Goal: Contribute content

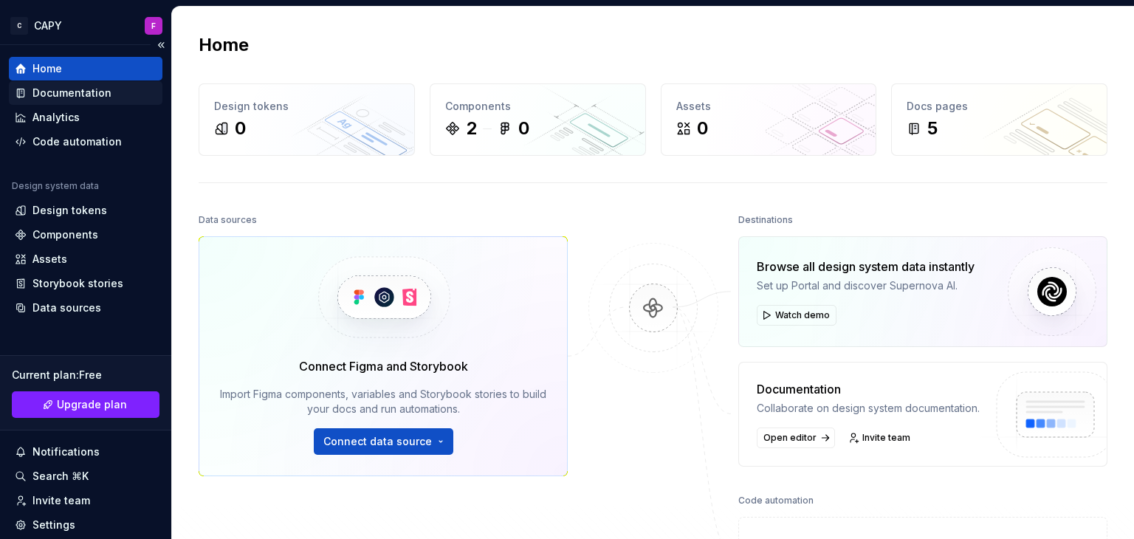
click at [52, 86] on div "Documentation" at bounding box center [71, 93] width 79 height 15
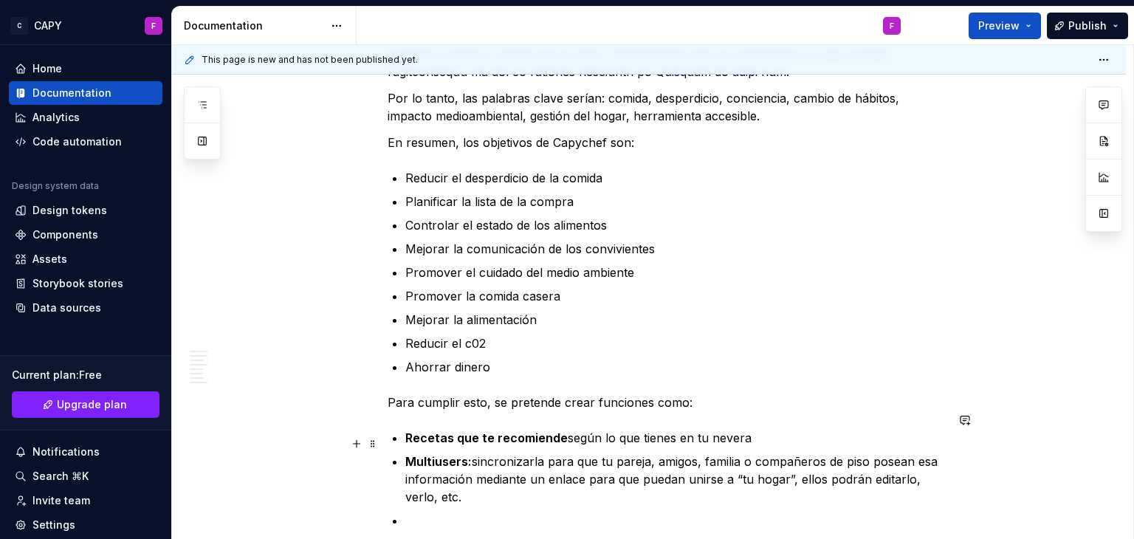
scroll to position [960, 0]
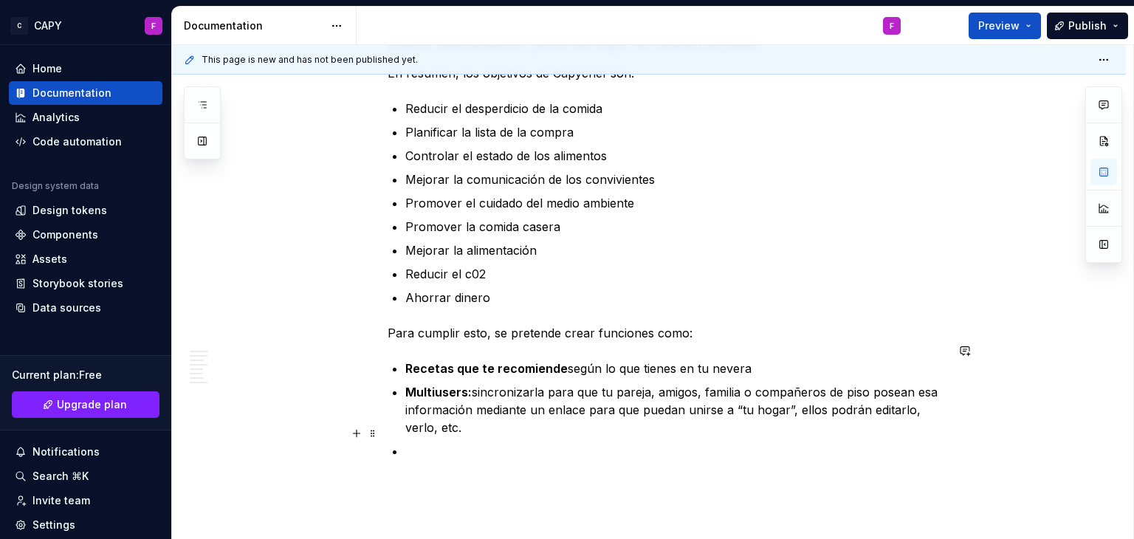
click at [432, 442] on p at bounding box center [675, 468] width 540 height 53
type textarea "*"
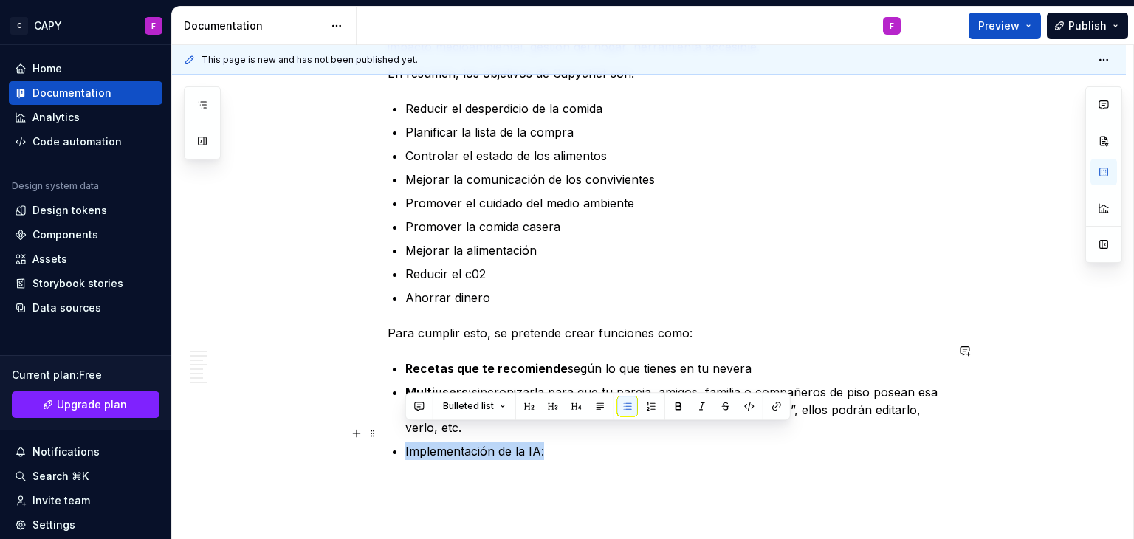
drag, startPoint x: 511, startPoint y: 431, endPoint x: 406, endPoint y: 434, distance: 104.9
click at [406, 442] on p "Implementación de la IA:" at bounding box center [675, 468] width 540 height 53
click at [678, 410] on button "button" at bounding box center [678, 406] width 21 height 21
click at [554, 442] on p "Implementación de la IA:" at bounding box center [675, 468] width 540 height 53
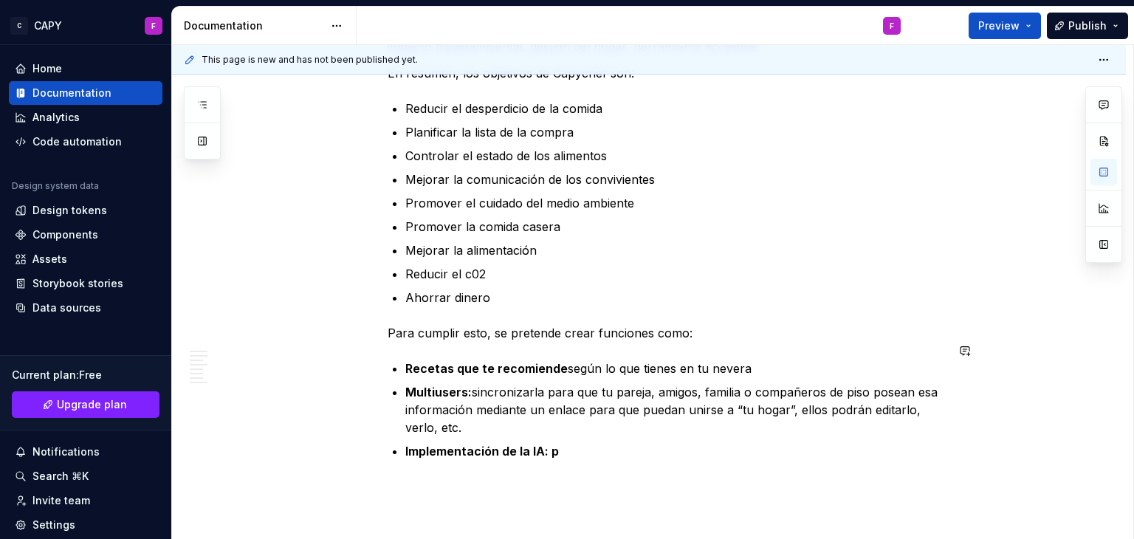
click at [554, 444] on strong "Implementación de la IA: p" at bounding box center [482, 451] width 154 height 15
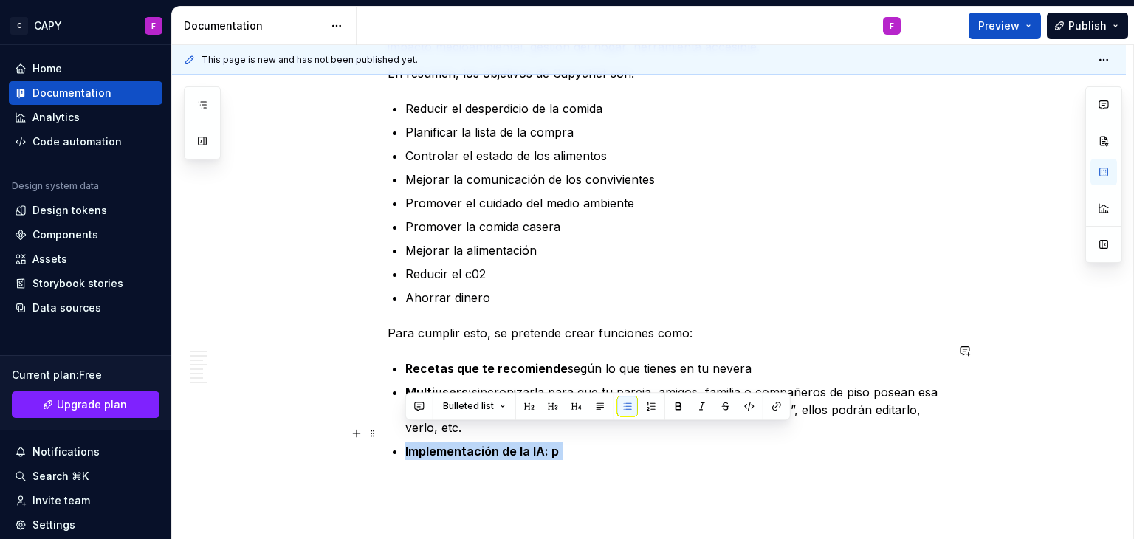
click at [554, 444] on strong "Implementación de la IA: p" at bounding box center [482, 451] width 154 height 15
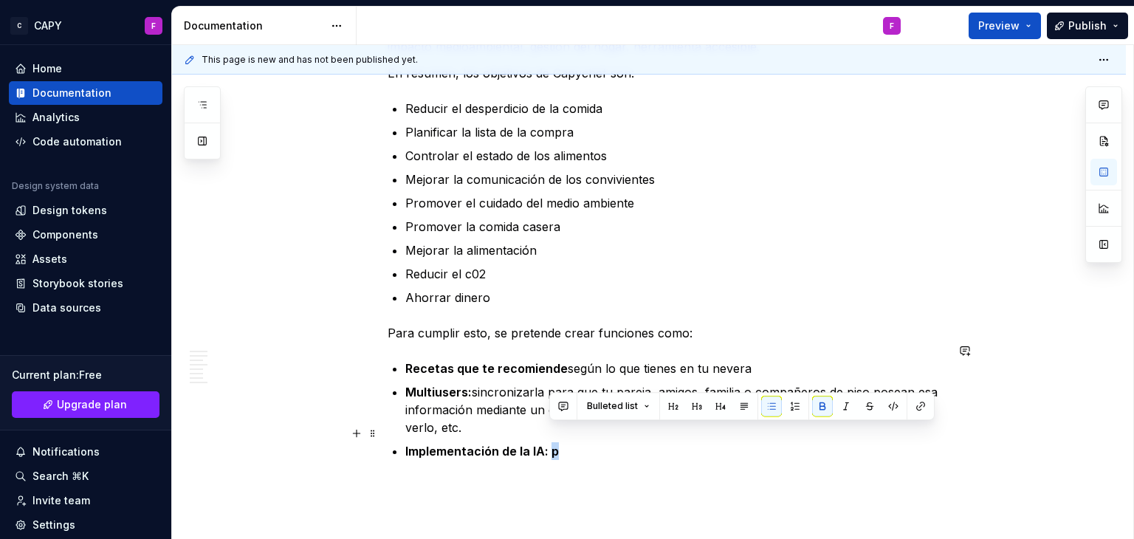
drag, startPoint x: 560, startPoint y: 436, endPoint x: 551, endPoint y: 434, distance: 9.0
click at [551, 442] on p "Implementación de la IA: p" at bounding box center [675, 468] width 540 height 53
click at [576, 442] on p "Implementación de la IA: p" at bounding box center [675, 468] width 540 height 53
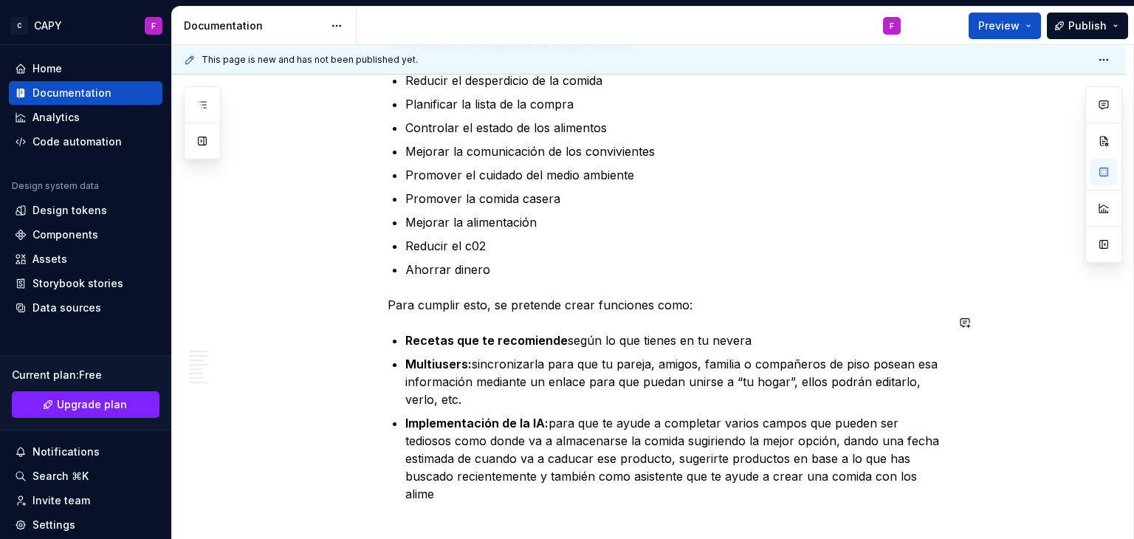
scroll to position [1005, 0]
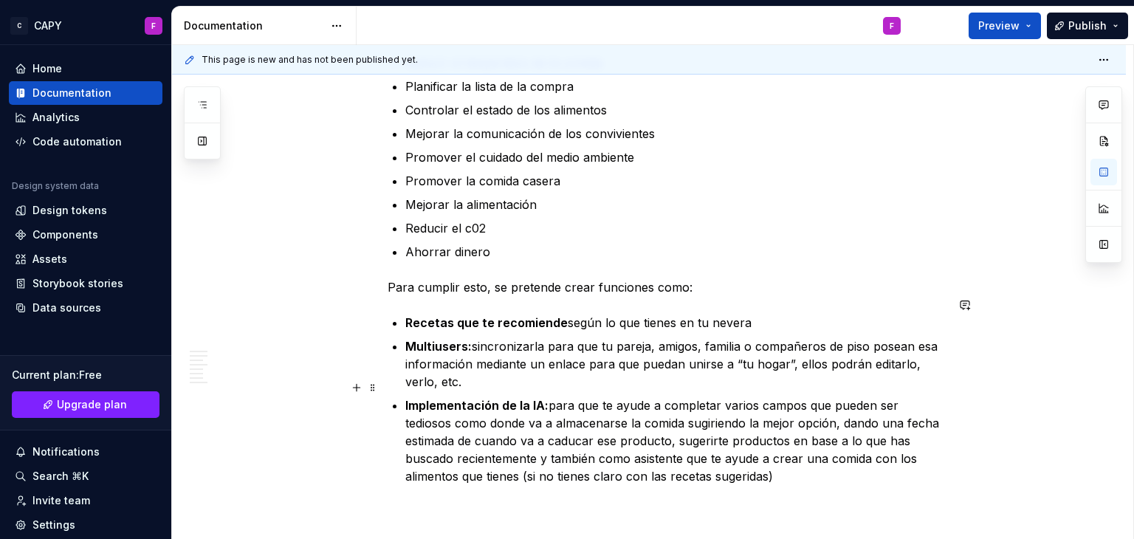
click at [789, 468] on p "Implementación de la IA: para que te ayude a completar varios campos que pueden…" at bounding box center [675, 458] width 540 height 124
click at [786, 461] on p "Implementación de la IA: para que te ayude a completar varios campos que pueden…" at bounding box center [675, 458] width 540 height 124
click at [670, 314] on p "Recetas que te recomiende según lo que tienes en tu nevera" at bounding box center [675, 323] width 540 height 18
click at [712, 314] on p "Recetas que te recomiende según lo que se tiene en tu nevera" at bounding box center [675, 323] width 540 height 18
click at [613, 337] on p "Multiusers: sincronizarla para que tu pareja, amigos, familia o compañeros de p…" at bounding box center [675, 363] width 540 height 53
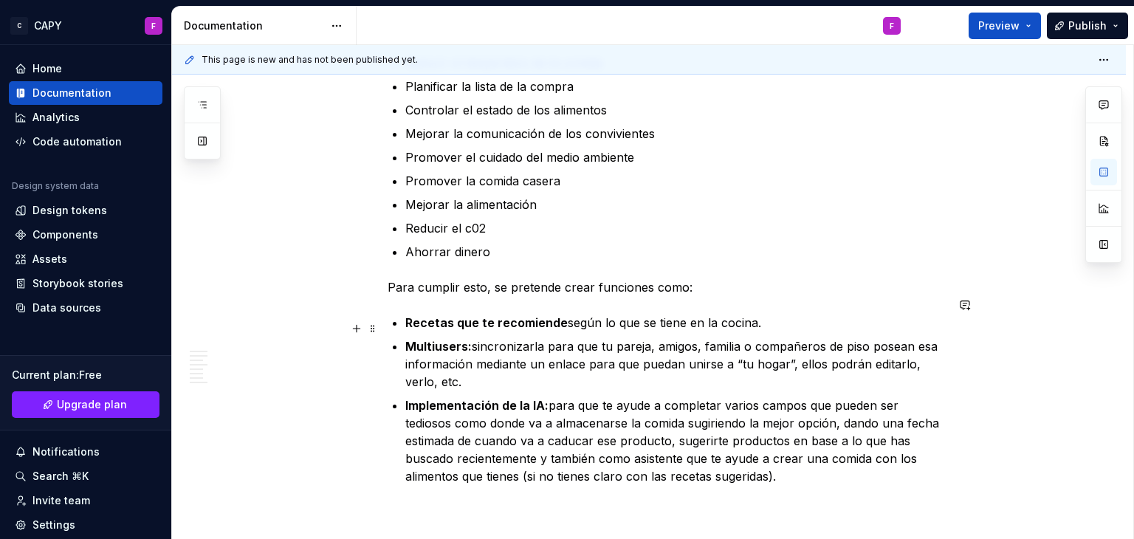
click at [609, 337] on p "Multiusers: sincronizarla para que tu pareja, amigos, familia o compañeros de p…" at bounding box center [675, 363] width 540 height 53
click at [771, 347] on p "Multiusers: sincronizarla para que ya sea pareja, amigos, familia o compañeros …" at bounding box center [675, 363] width 540 height 53
click at [803, 348] on p "Multiusers: sincronizarla para que ya sea pareja, amigos, familia o compañeros …" at bounding box center [675, 363] width 540 height 53
click at [456, 364] on p "Multiusers: sincronizarla para que ya sea pareja, amigos, familia o compañeros …" at bounding box center [675, 363] width 540 height 53
click at [438, 363] on p "Multiusers: sincronizarla para que ya sea pareja, amigos, familia o compañeros …" at bounding box center [675, 363] width 540 height 53
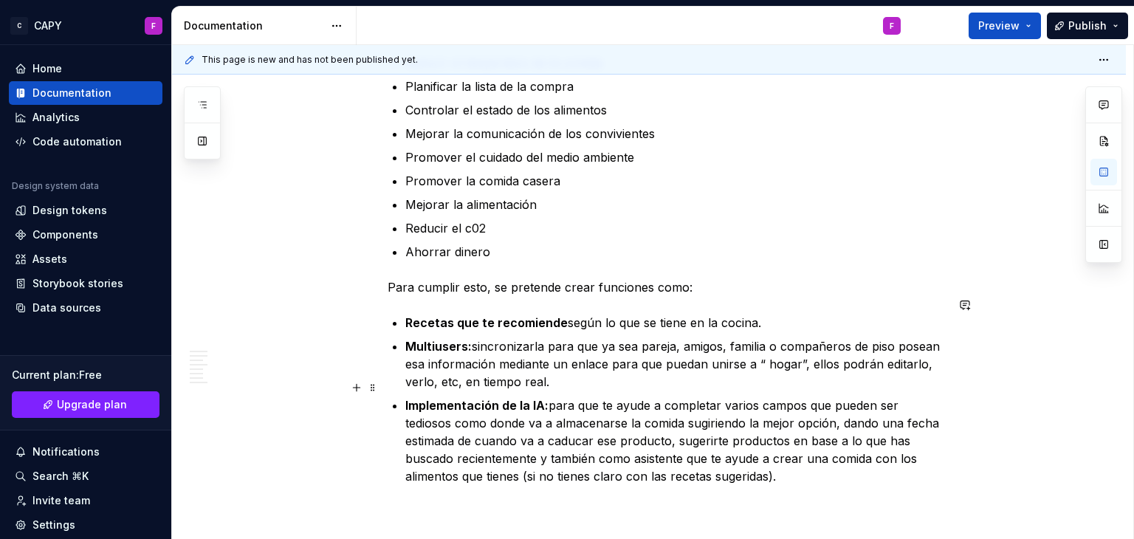
click at [605, 396] on p "Implementación de la IA: para que te ayude a completar varios campos que pueden…" at bounding box center [675, 458] width 540 height 124
click at [672, 423] on p "Implementación de la IA: para que ayude a completar varios campos que pueden se…" at bounding box center [675, 458] width 540 height 124
click at [843, 420] on p "Implementación de la IA: para que ayude a completar varios campos que pueden se…" at bounding box center [675, 458] width 540 height 124
click at [668, 443] on p "Implementación de la IA: para que ayude a completar varios campos que pueden se…" at bounding box center [675, 458] width 540 height 124
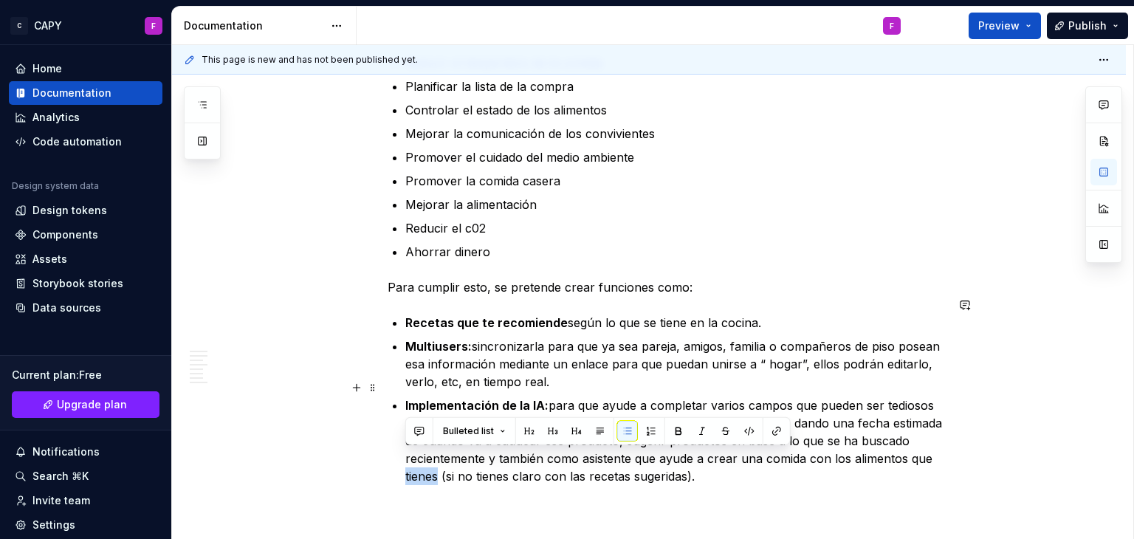
drag, startPoint x: 438, startPoint y: 460, endPoint x: 405, endPoint y: 464, distance: 33.4
click at [405, 464] on p "Implementación de la IA: para que ayude a completar varios campos que pueden se…" at bounding box center [675, 458] width 540 height 124
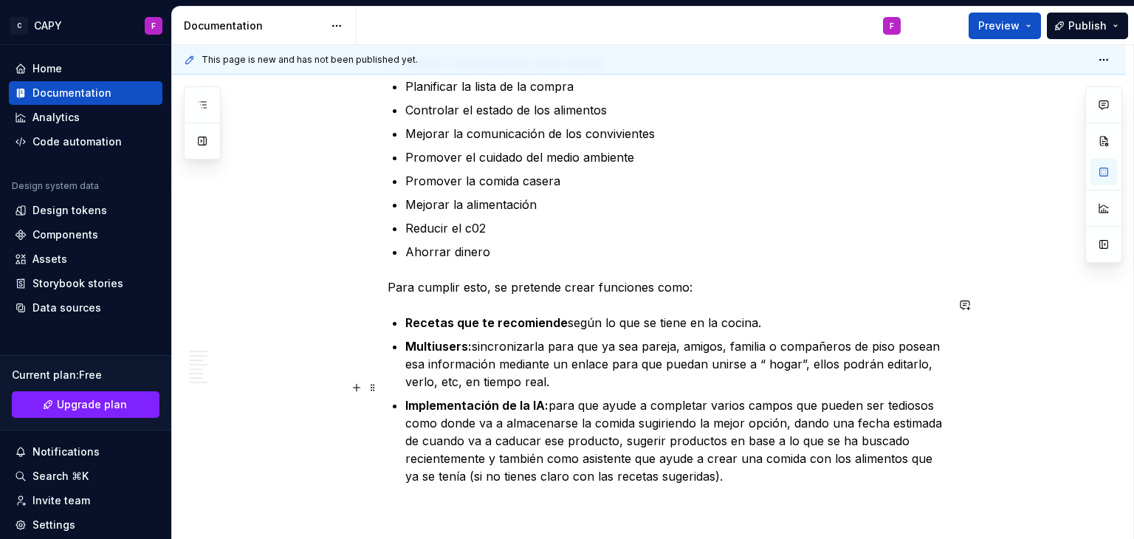
click at [537, 458] on p "Implementación de la IA: para que ayude a completar varios campos que pueden se…" at bounding box center [675, 458] width 540 height 124
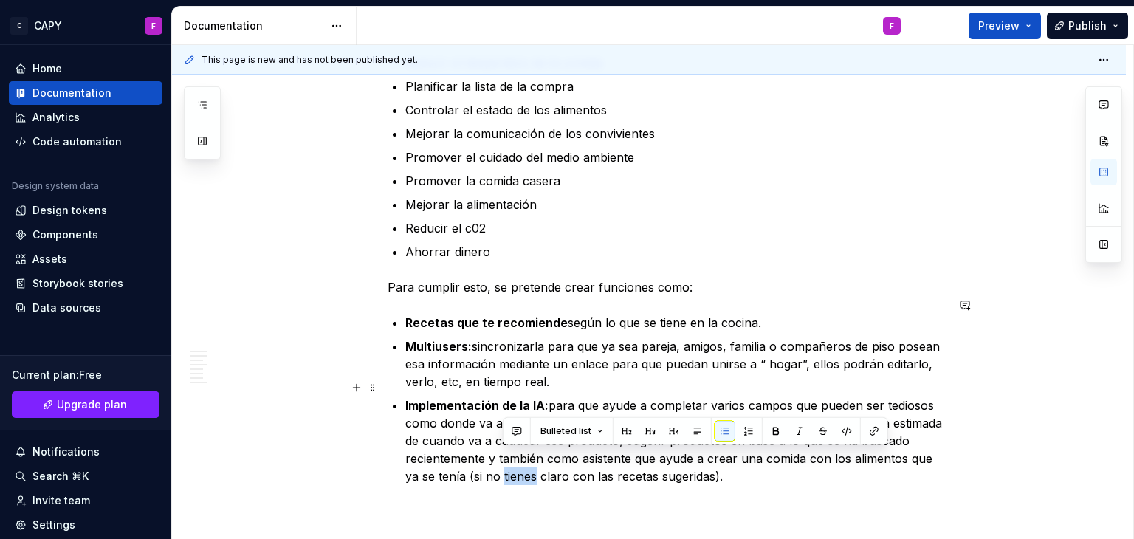
drag, startPoint x: 533, startPoint y: 459, endPoint x: 502, endPoint y: 461, distance: 31.1
click at [502, 461] on p "Implementación de la IA: para que ayude a completar varios campos que pueden se…" at bounding box center [675, 458] width 540 height 124
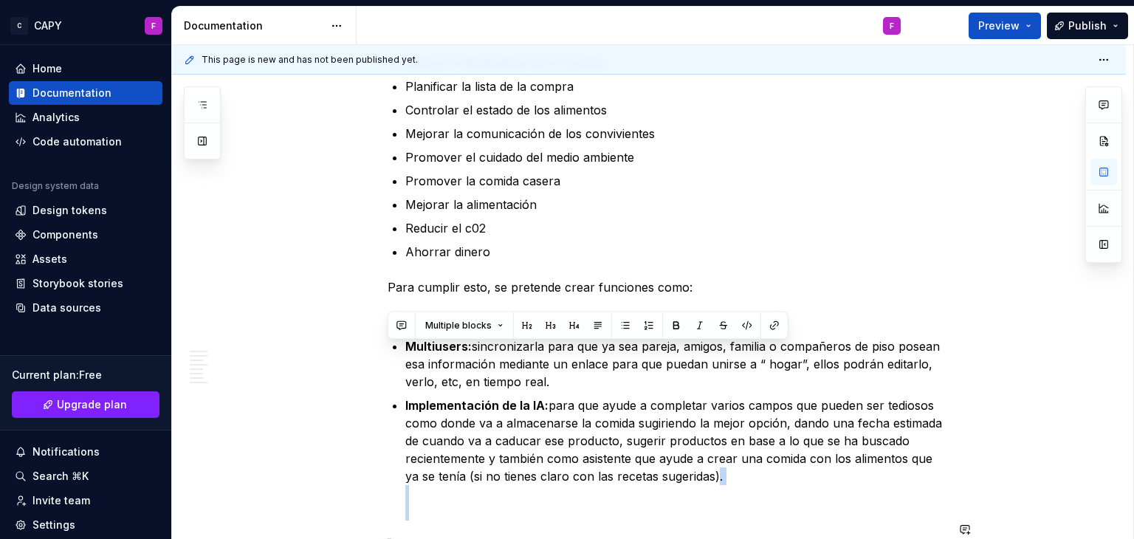
scroll to position [1129, 0]
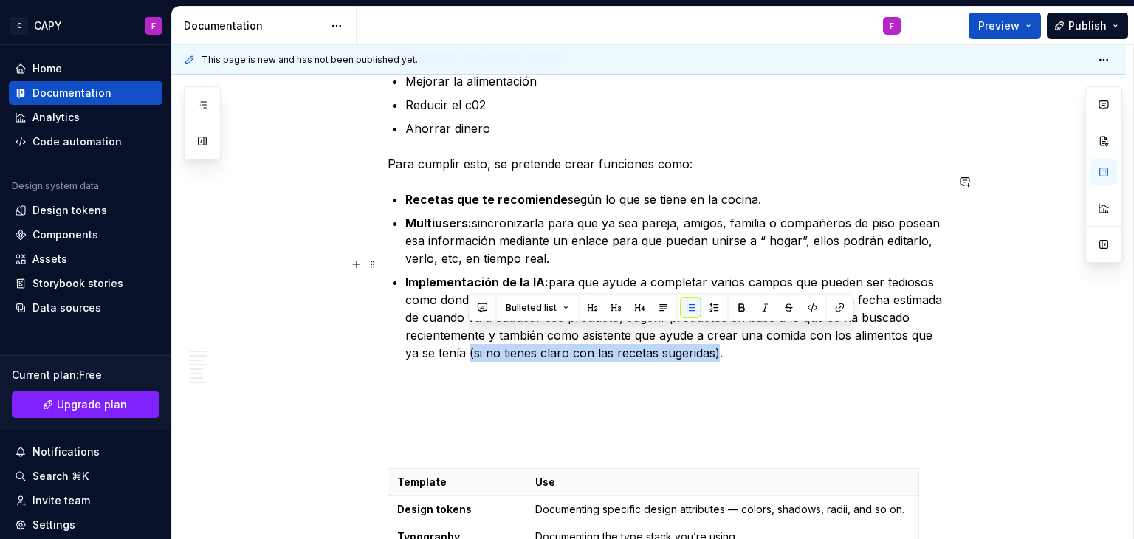
drag, startPoint x: 717, startPoint y: 457, endPoint x: 469, endPoint y: 337, distance: 275.7
click at [469, 337] on p "Implementación de la IA: para que ayude a completar varios campos que pueden se…" at bounding box center [675, 335] width 540 height 124
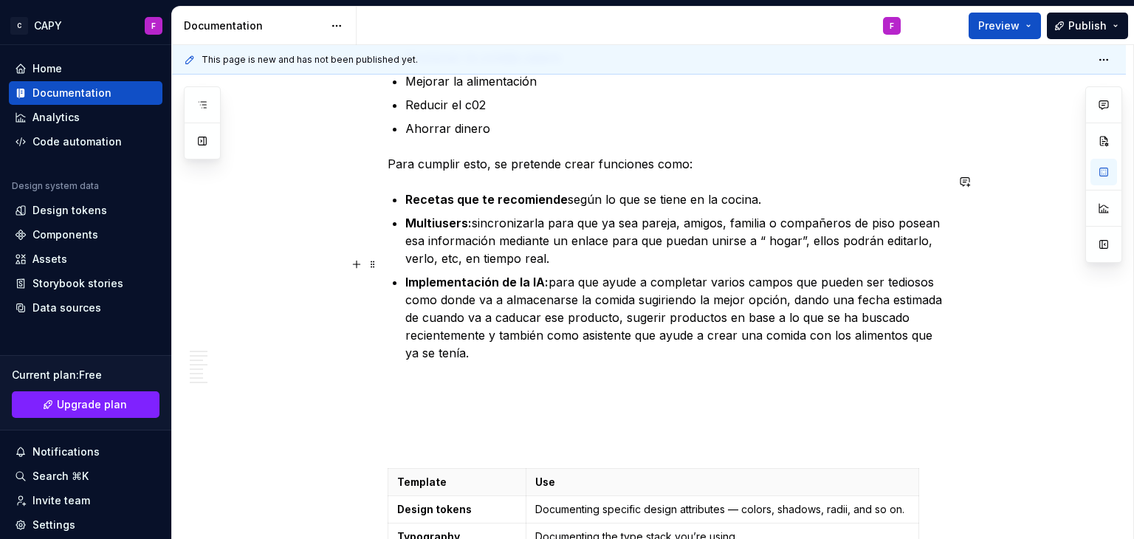
click at [486, 331] on p "Implementación de la IA: para que ayude a completar varios campos que pueden se…" at bounding box center [675, 335] width 540 height 124
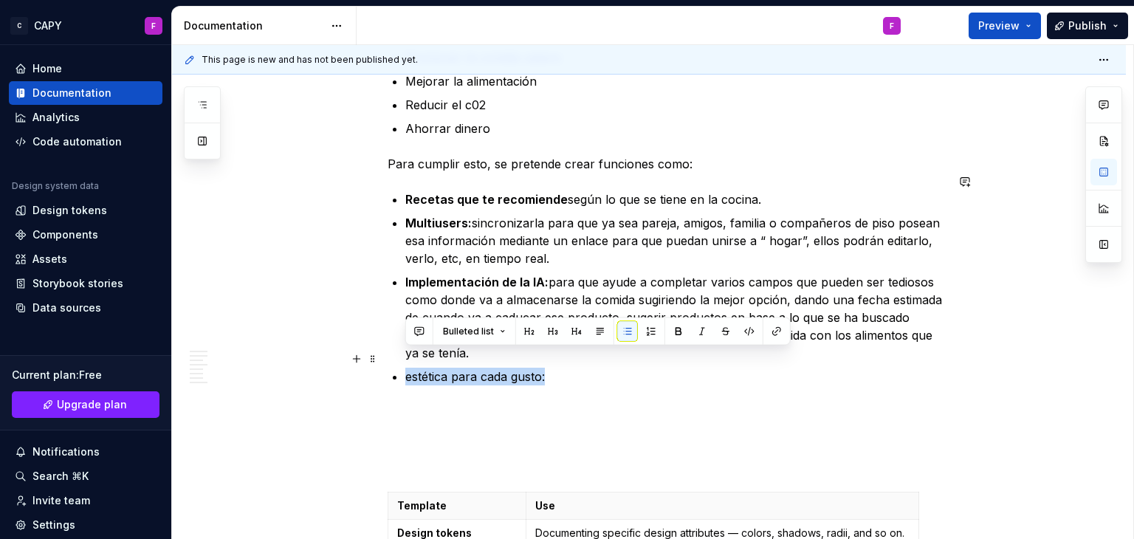
drag, startPoint x: 553, startPoint y: 361, endPoint x: 407, endPoint y: 366, distance: 145.5
click at [407, 368] on p "estética para cada gusto:" at bounding box center [675, 394] width 540 height 53
click at [413, 368] on p "estética para cada gusto:" at bounding box center [675, 394] width 540 height 53
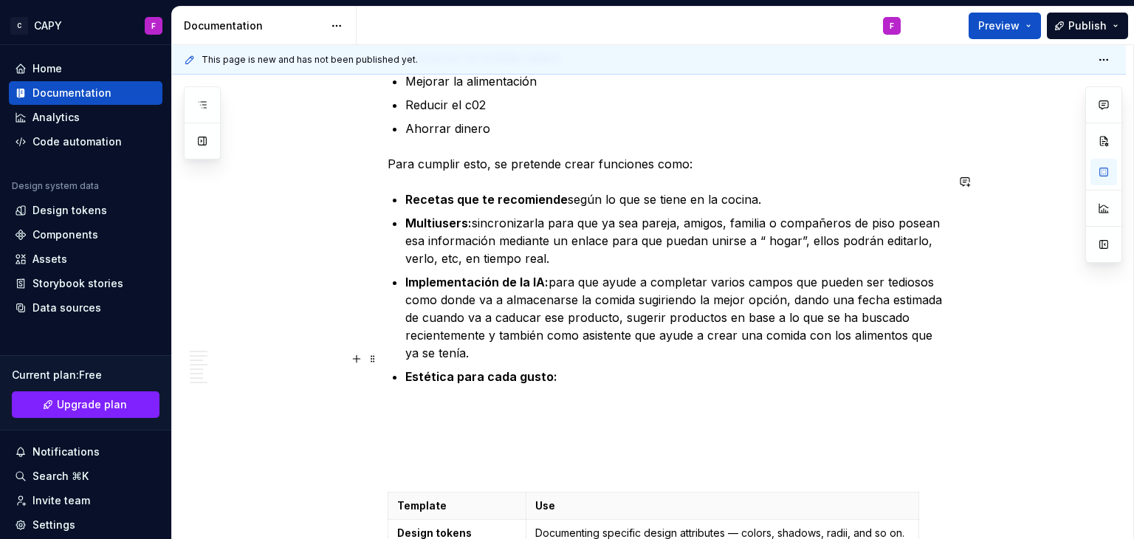
click at [591, 368] on p "Estética para cada gusto:" at bounding box center [675, 394] width 540 height 53
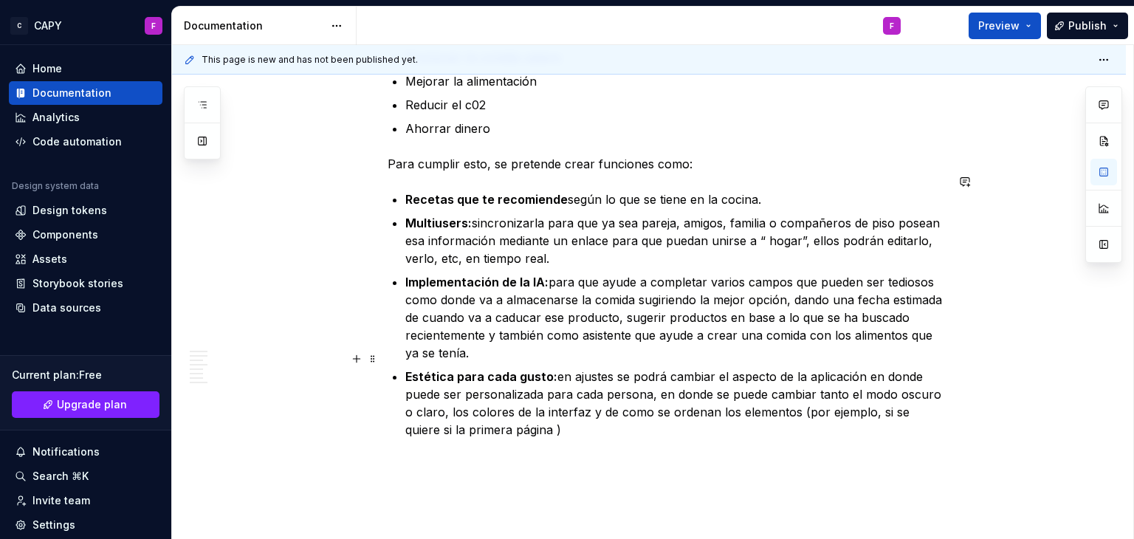
click at [947, 393] on div "¿Qué es capychef? Capychef es una app que sirve para organizarse y saber que ti…" at bounding box center [649, 483] width 954 height 2719
click at [949, 400] on div "¿Qué es capychef? Capychef es una app que sirve para organizarse y saber que ti…" at bounding box center [649, 483] width 954 height 2719
click at [939, 394] on p "Estética para cada gusto: en ajustes se podrá cambiar el aspecto de la aplicaci…" at bounding box center [675, 421] width 540 height 106
drag, startPoint x: 539, startPoint y: 416, endPoint x: 538, endPoint y: 425, distance: 9.6
click at [540, 416] on p "Estética para cada gusto: en ajustes se podrá cambiar el aspecto de la aplicaci…" at bounding box center [675, 421] width 540 height 106
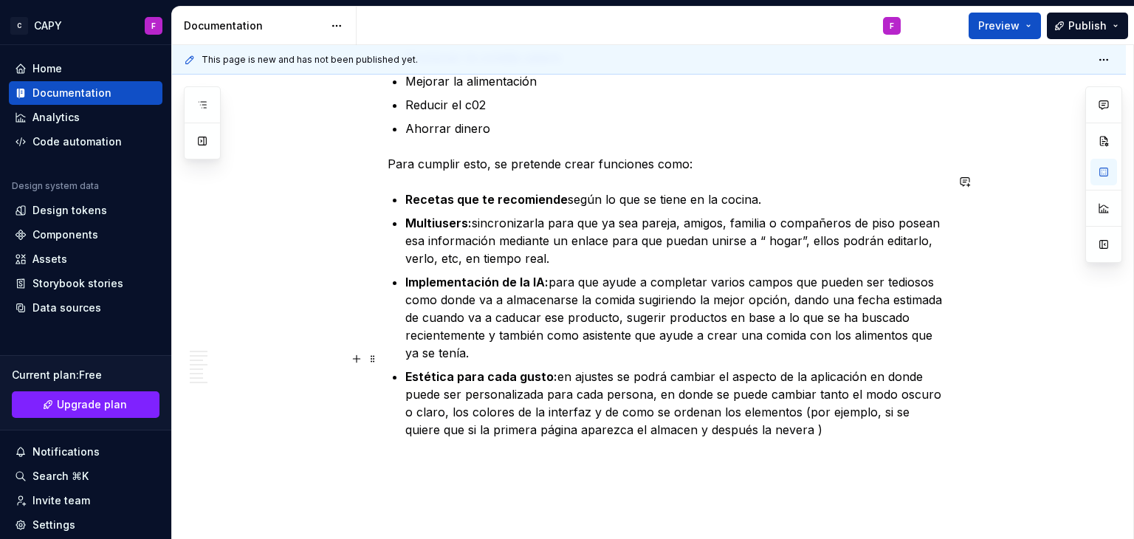
click at [774, 414] on p "Estética para cada gusto: en ajustes se podrá cambiar el aspecto de la aplicaci…" at bounding box center [675, 421] width 540 height 106
click at [791, 419] on p "Estética para cada gusto: en ajustes se podrá cambiar el aspecto de la aplicaci…" at bounding box center [675, 421] width 540 height 106
click at [633, 411] on p "Estética para cada gusto: en ajustes se podrá cambiar el aspecto de la aplicaci…" at bounding box center [675, 421] width 540 height 106
click at [648, 414] on p "Estética para cada gusto: en ajustes se podrá cambiar el aspecto de la aplicaci…" at bounding box center [675, 421] width 540 height 106
click at [631, 398] on p "Estética para cada gusto: en ajustes se podrá cambiar el aspecto de la aplicaci…" at bounding box center [675, 421] width 540 height 106
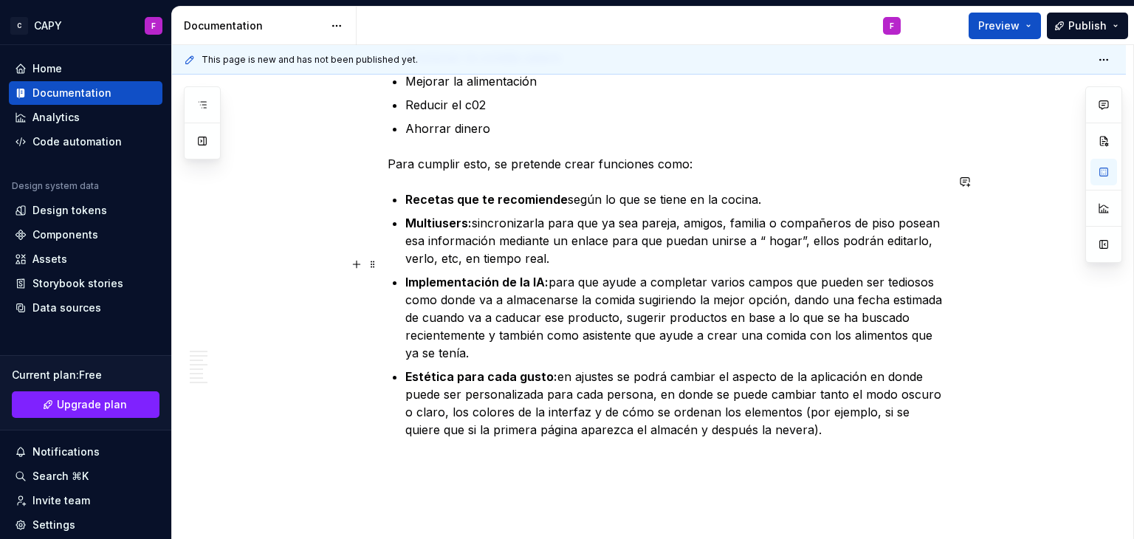
click at [441, 302] on p "Implementación de la IA: para que ayude a completar varios campos que pueden se…" at bounding box center [675, 317] width 540 height 89
click at [876, 423] on p "Estética para cada gusto: en ajustes se podrá cambiar el aspecto de la aplicaci…" at bounding box center [675, 421] width 540 height 106
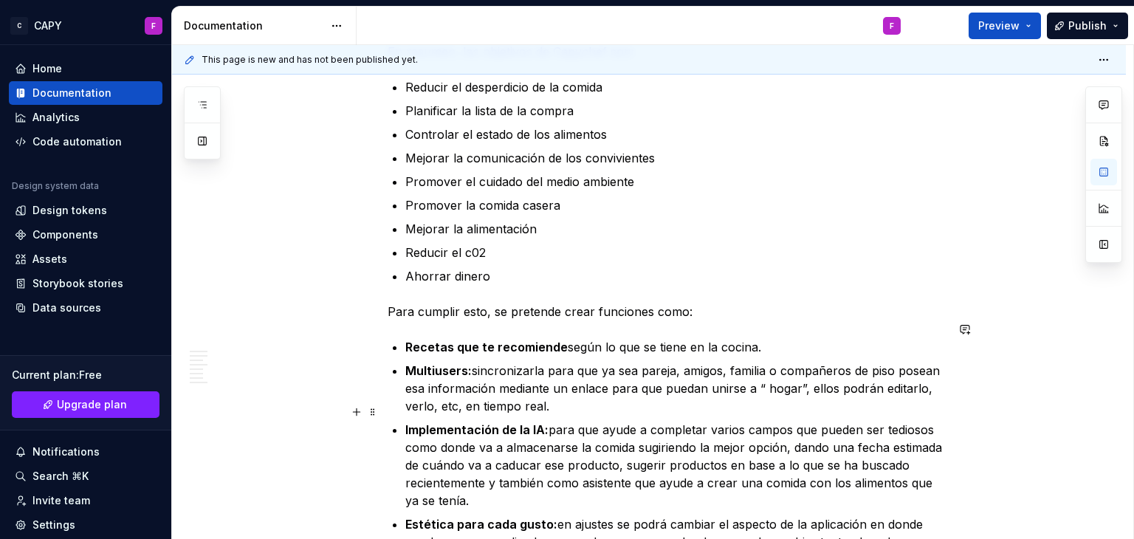
scroll to position [1055, 0]
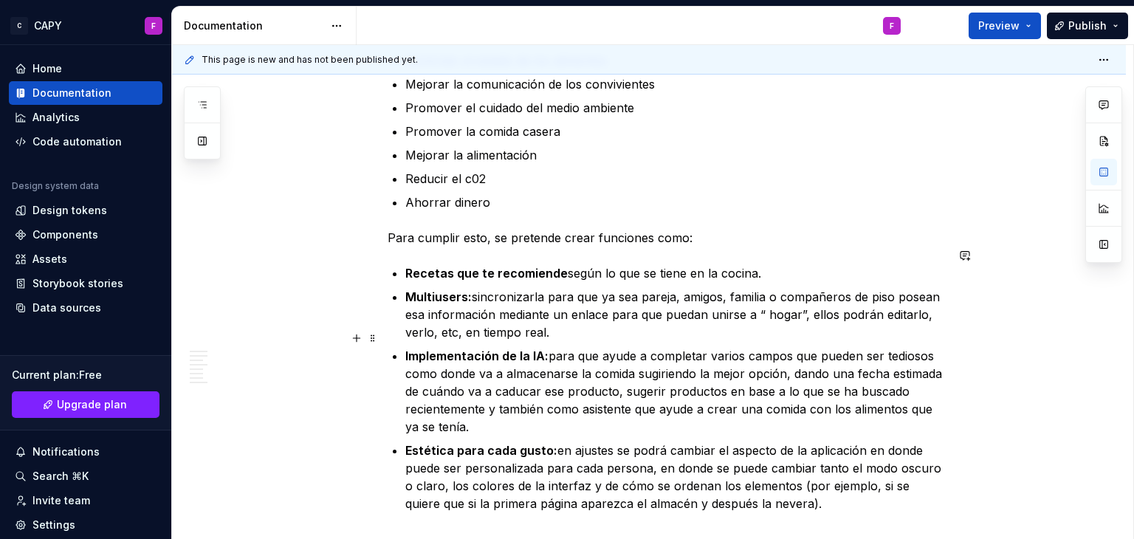
click at [545, 348] on strong "Implementación de la IA:" at bounding box center [476, 355] width 143 height 15
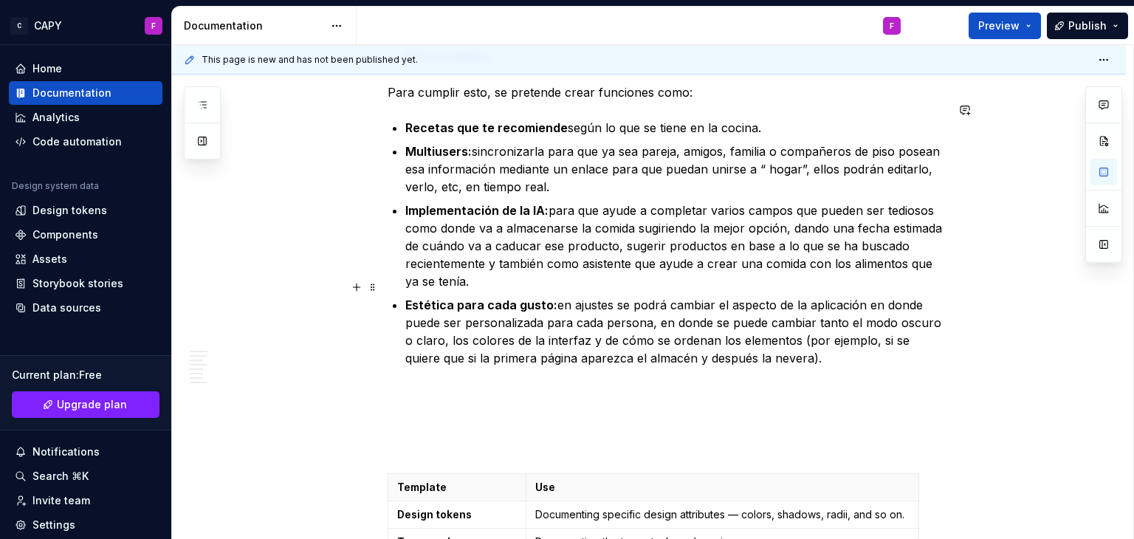
scroll to position [1202, 0]
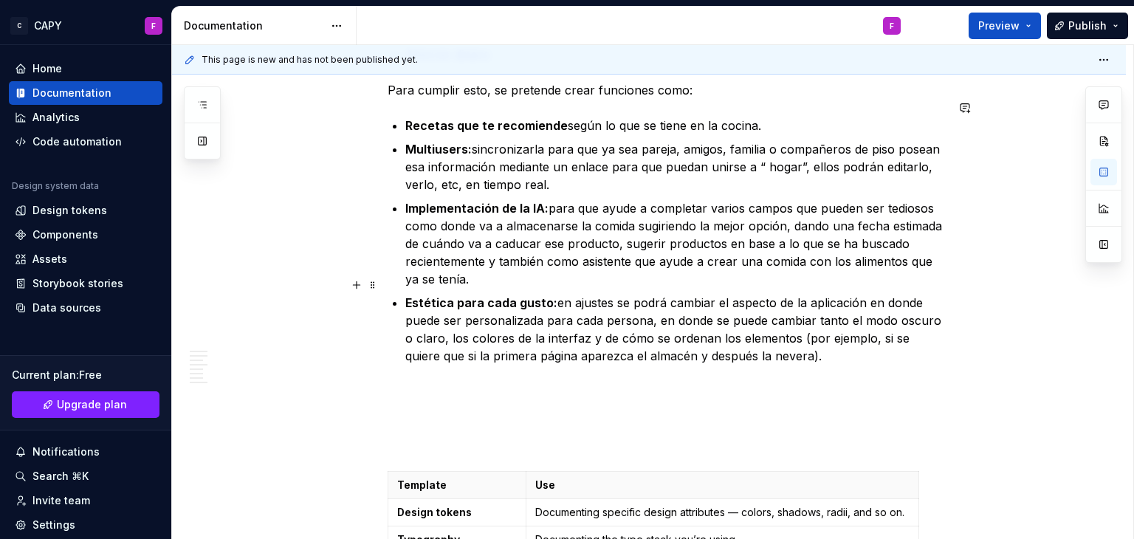
click at [410, 362] on p "Estética para cada gusto: en ajustes se podrá cambiar el aspecto de la aplicaci…" at bounding box center [675, 347] width 540 height 106
click at [859, 348] on p "Estética para cada gusto: en ajustes se podrá cambiar el aspecto de la aplicaci…" at bounding box center [675, 347] width 540 height 106
click at [831, 339] on p "Estética para cada gusto: en ajustes se podrá cambiar el aspecto de la aplicaci…" at bounding box center [675, 347] width 540 height 106
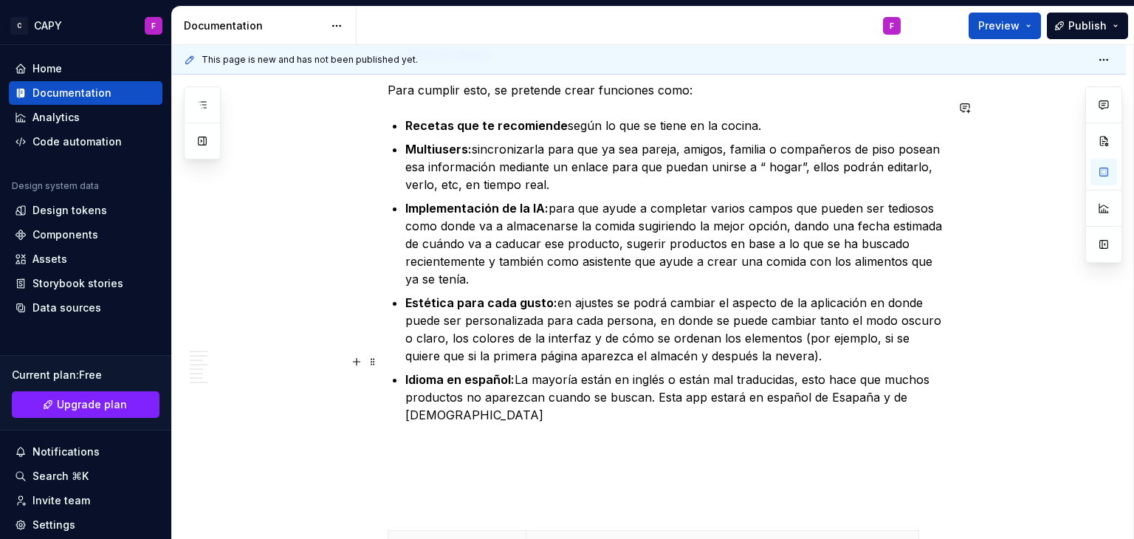
click at [836, 373] on p "Idioma en español: La mayoría están en inglés o están mal traducidas, esto hace…" at bounding box center [675, 415] width 540 height 89
click at [842, 379] on p "Idioma en español: La mayoría están en inglés o están mal traducidas, esto hace…" at bounding box center [675, 415] width 540 height 89
click at [540, 397] on p "Idioma en español: La mayoría están en inglés o están mal traducidas, esto hace…" at bounding box center [675, 415] width 540 height 89
click at [540, 397] on p "Idioma en español: La mayoría están en inglés o están mal traducidas, esto hace…" at bounding box center [675, 397] width 540 height 53
click at [490, 430] on p at bounding box center [675, 456] width 540 height 53
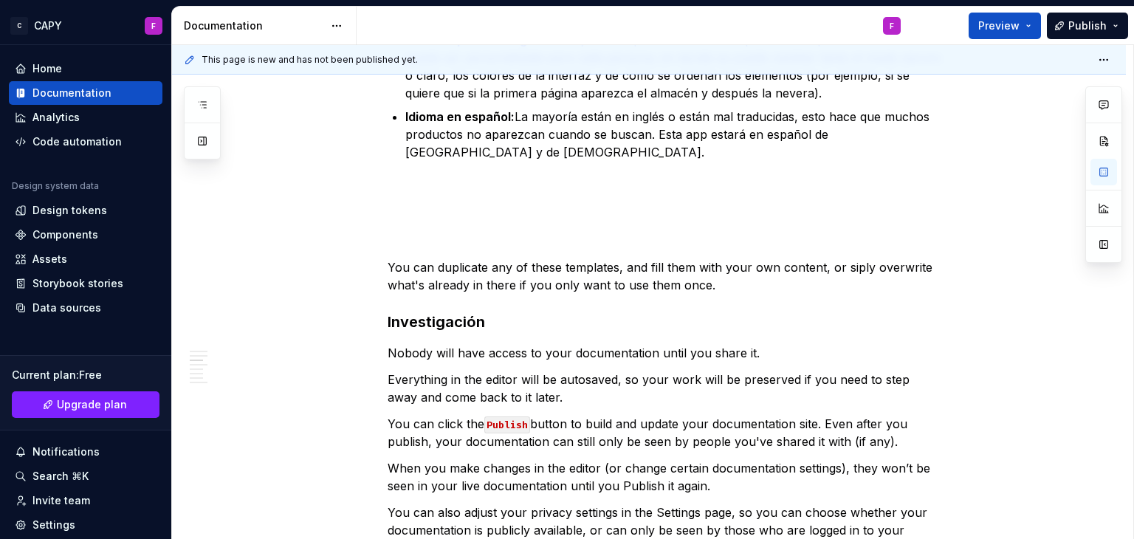
scroll to position [1468, 0]
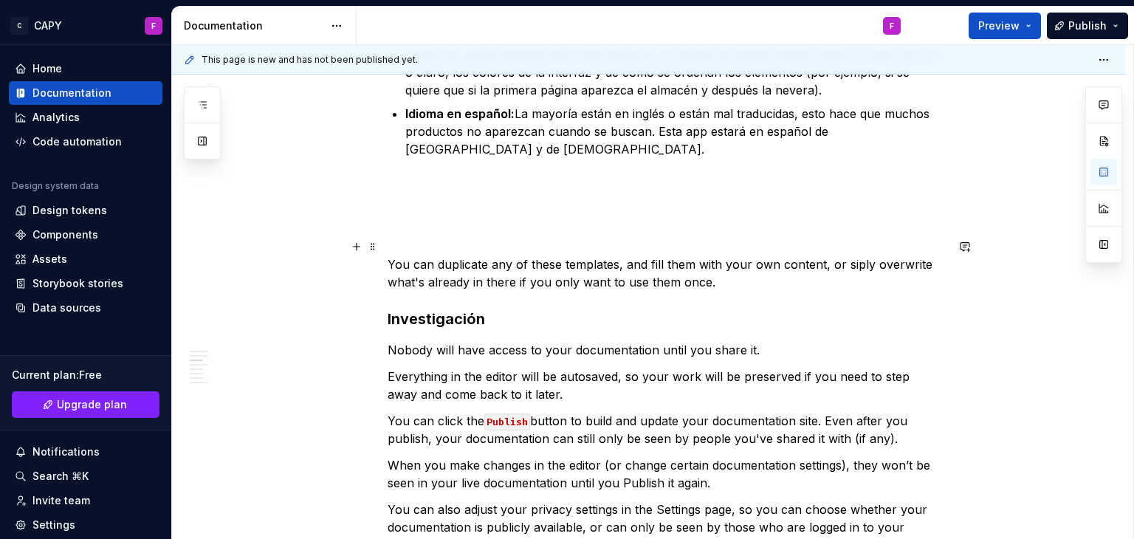
click at [725, 265] on p "You can duplicate any of these templates, and fill them with your own content, …" at bounding box center [667, 272] width 558 height 35
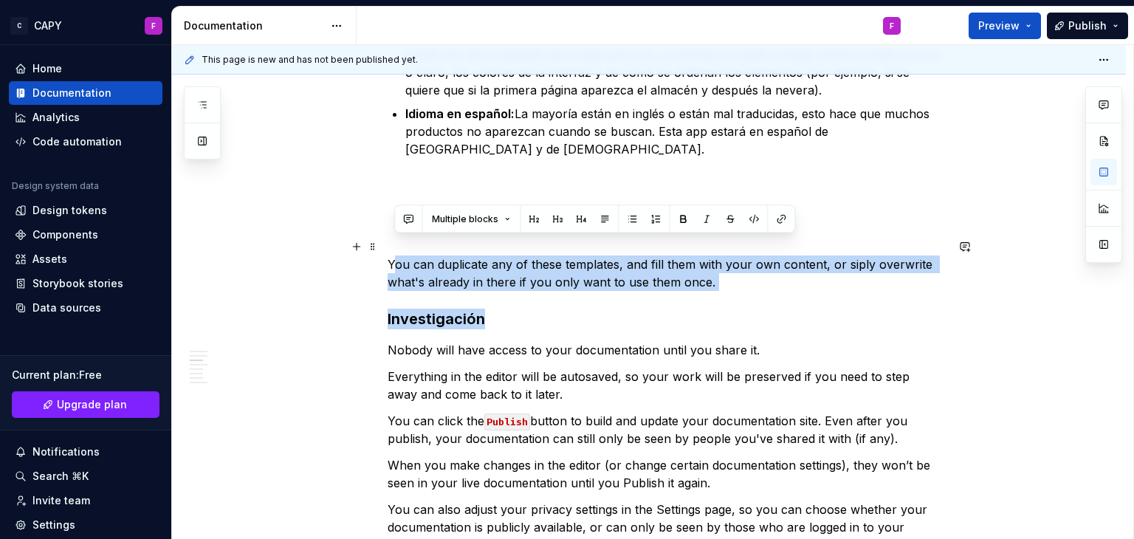
drag, startPoint x: 742, startPoint y: 274, endPoint x: 390, endPoint y: 249, distance: 352.9
click at [390, 249] on div "¿Qué es capychef? Capychef es una app que sirve para organizarse y saber que ti…" at bounding box center [667, 101] width 558 height 2563
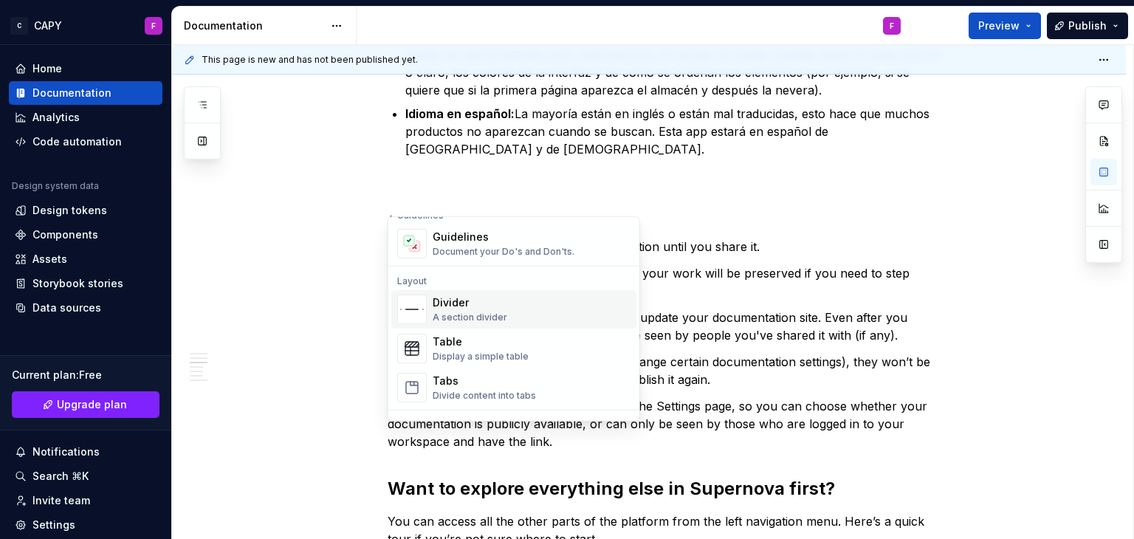
scroll to position [434, 0]
click at [427, 317] on span "Divider A section divider" at bounding box center [513, 309] width 245 height 38
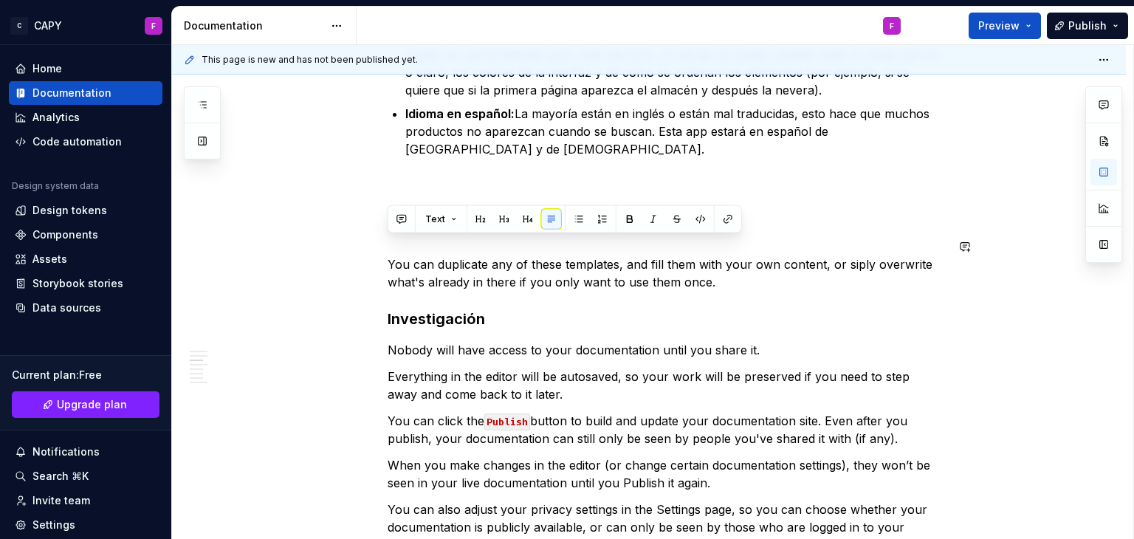
drag, startPoint x: 715, startPoint y: 270, endPoint x: 373, endPoint y: 232, distance: 344.7
click at [373, 232] on div "¿Qué es capychef? Capychef es una app que sirve para organizarse y saber que ti…" at bounding box center [649, 173] width 954 height 2778
click at [450, 224] on button "Text" at bounding box center [441, 219] width 45 height 21
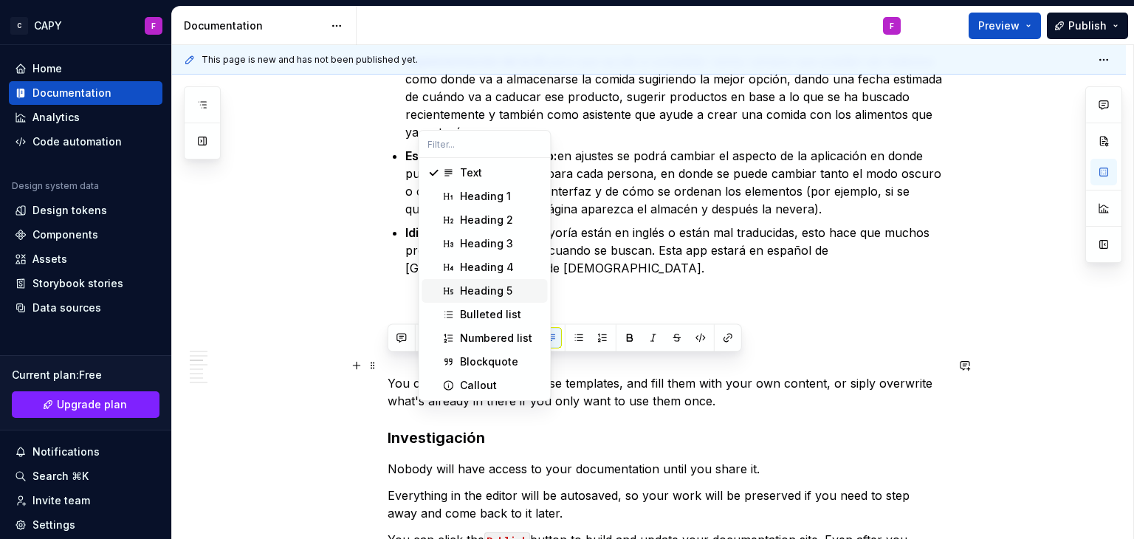
scroll to position [1347, 0]
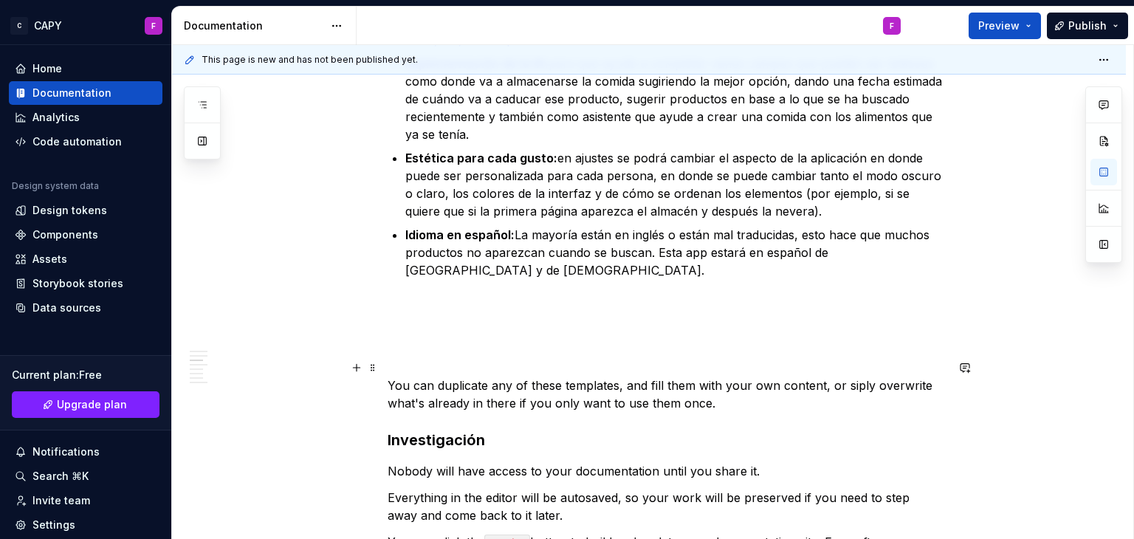
click at [591, 387] on p "You can duplicate any of these templates, and fill them with your own content, …" at bounding box center [667, 393] width 558 height 35
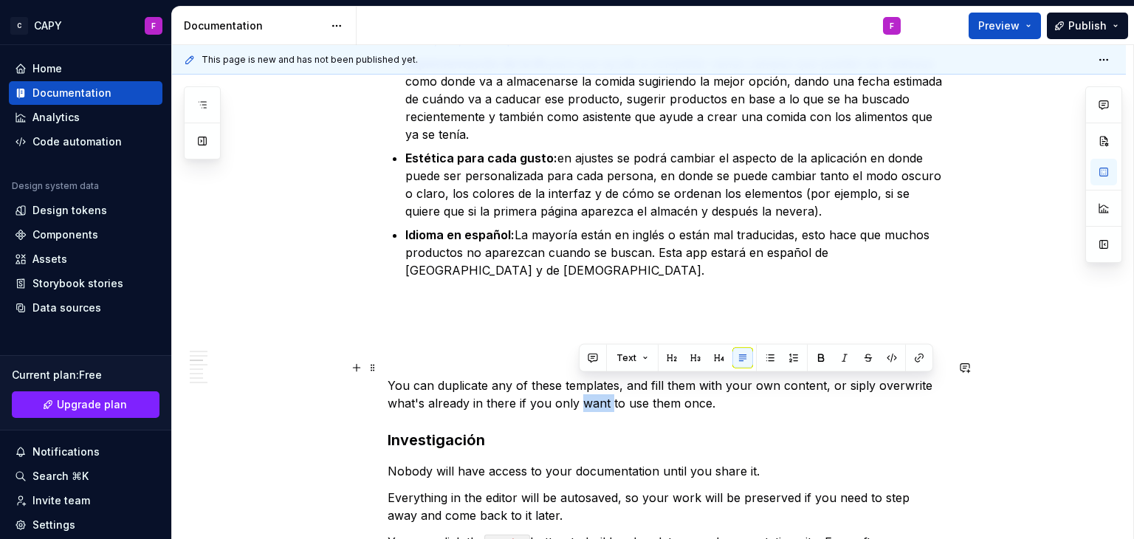
click at [591, 387] on p "You can duplicate any of these templates, and fill them with your own content, …" at bounding box center [667, 393] width 558 height 35
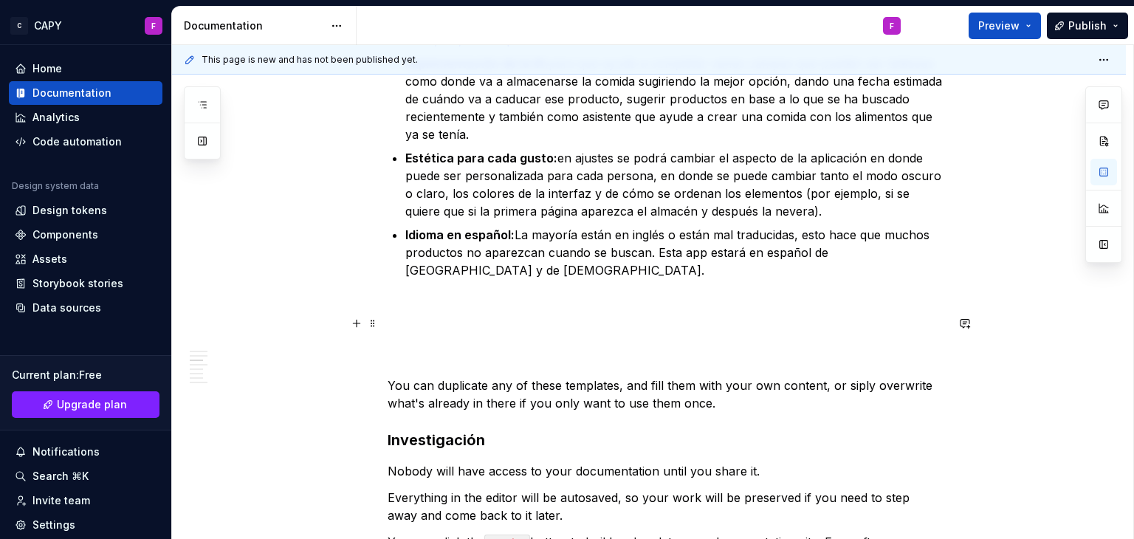
click at [396, 332] on p at bounding box center [667, 349] width 558 height 35
click at [360, 330] on button "button" at bounding box center [356, 323] width 21 height 21
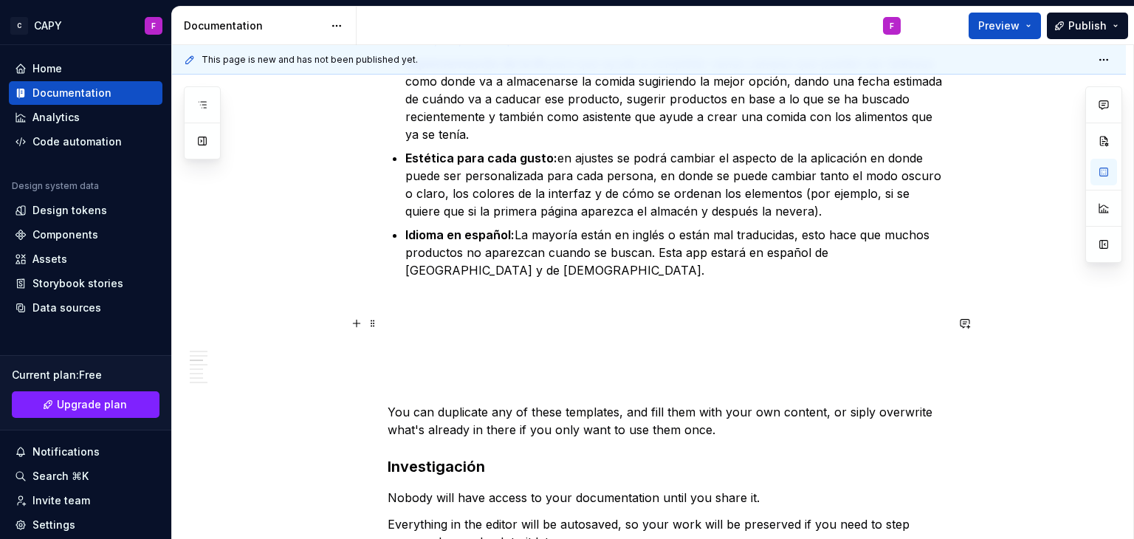
click at [343, 212] on div "¿Qué es capychef? Capychef es una app que sirve para organizarse y saber que ti…" at bounding box center [649, 307] width 954 height 2804
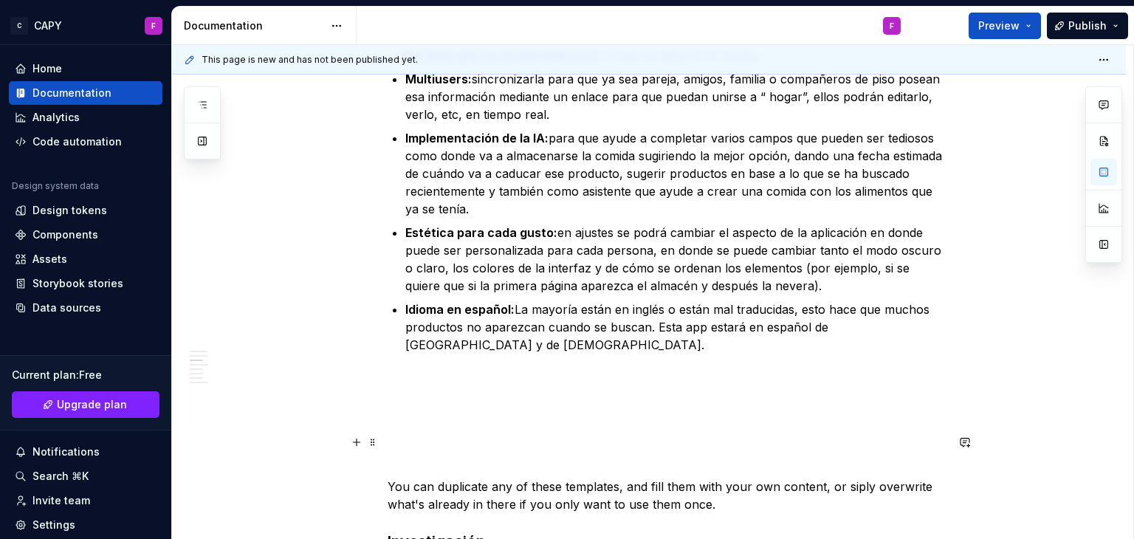
scroll to position [1277, 0]
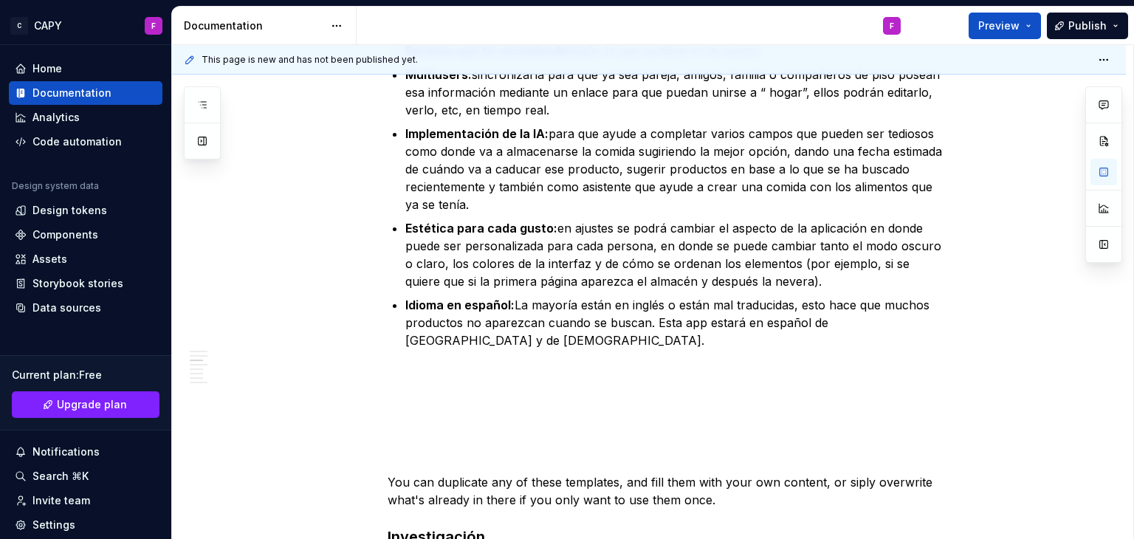
click at [439, 381] on div "¿Qué es capychef? Capychef es una app que sirve para organizarse y saber que ti…" at bounding box center [667, 305] width 558 height 2589
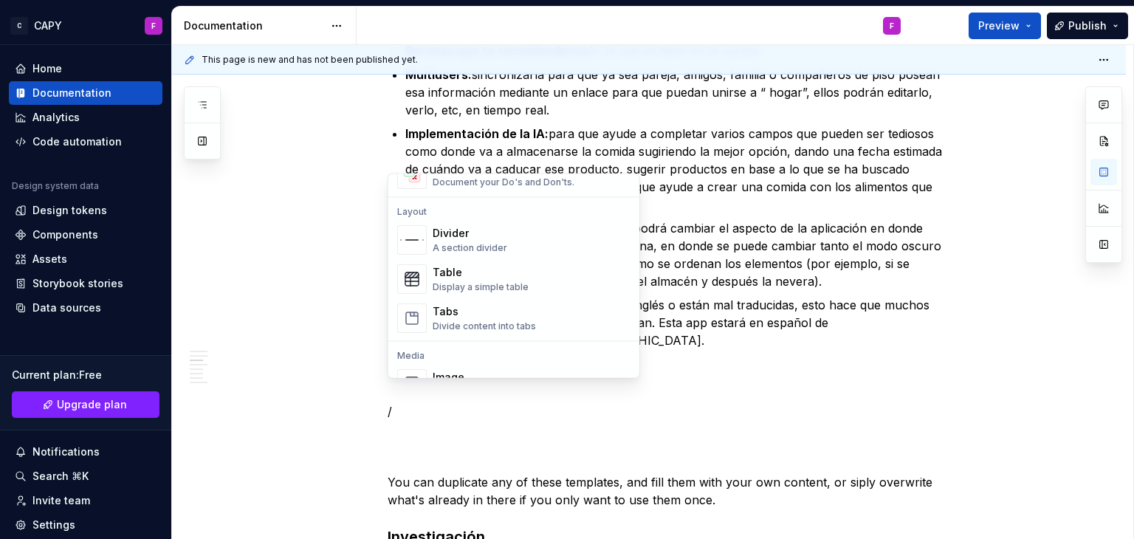
scroll to position [461, 0]
click at [433, 240] on div "Divider A section divider" at bounding box center [470, 239] width 75 height 28
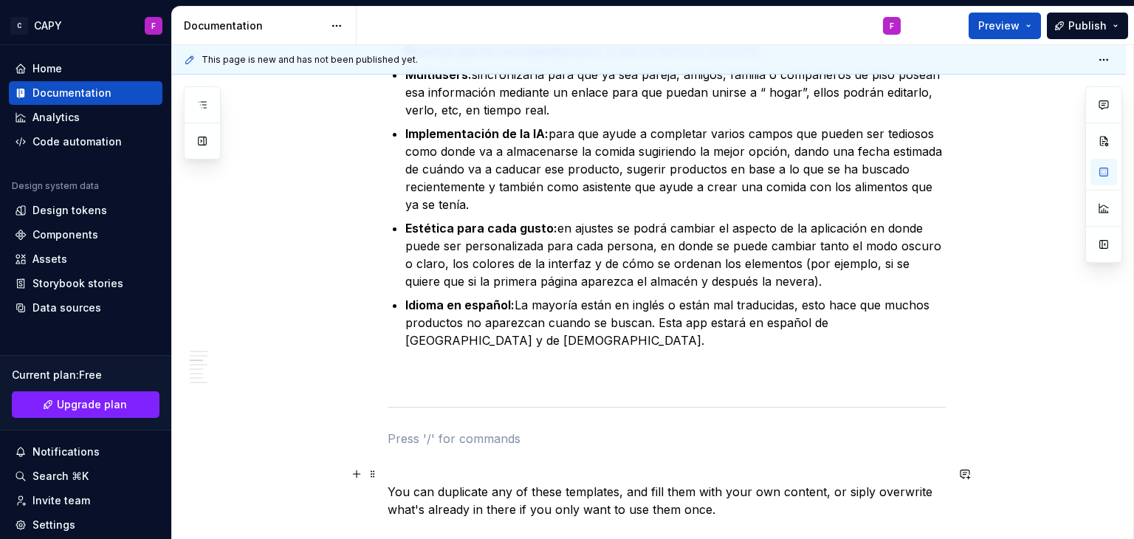
click at [546, 491] on p "You can duplicate any of these templates, and fill them with your own content, …" at bounding box center [667, 500] width 558 height 35
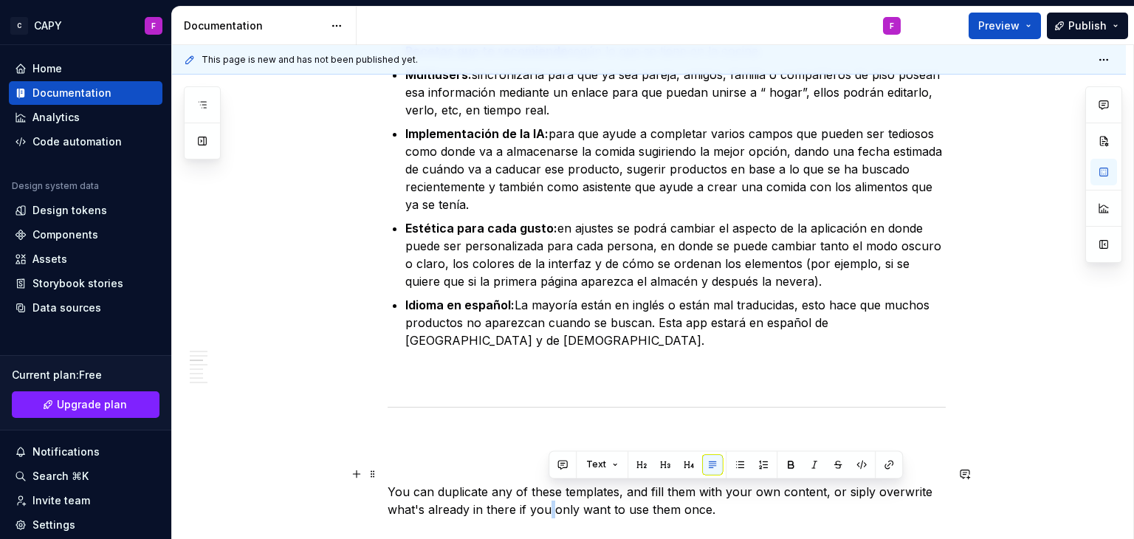
click at [546, 491] on p "You can duplicate any of these templates, and fill them with your own content, …" at bounding box center [667, 500] width 558 height 35
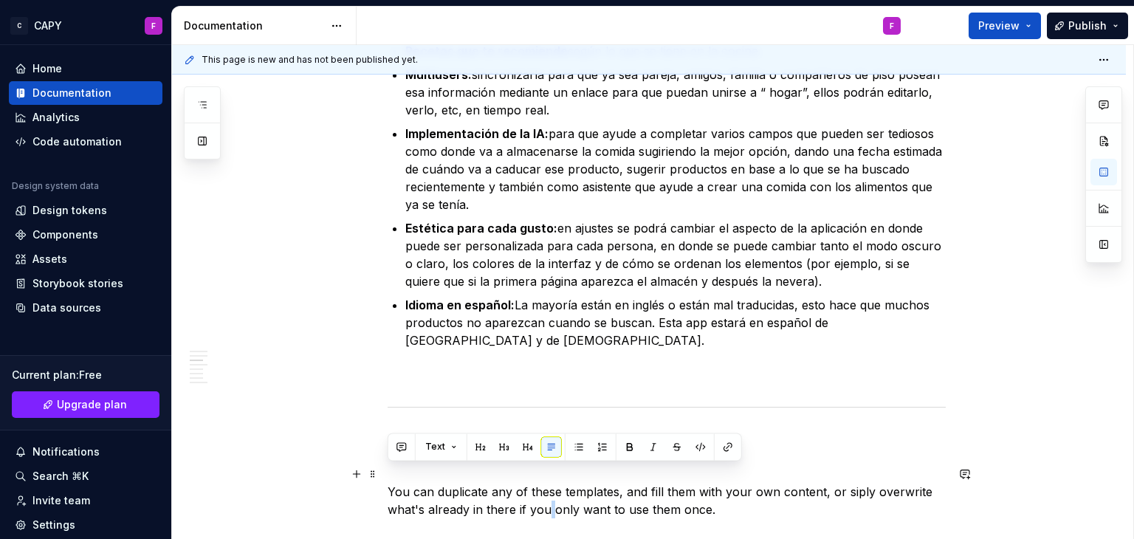
click at [546, 491] on p "You can duplicate any of these templates, and fill them with your own content, …" at bounding box center [667, 500] width 558 height 35
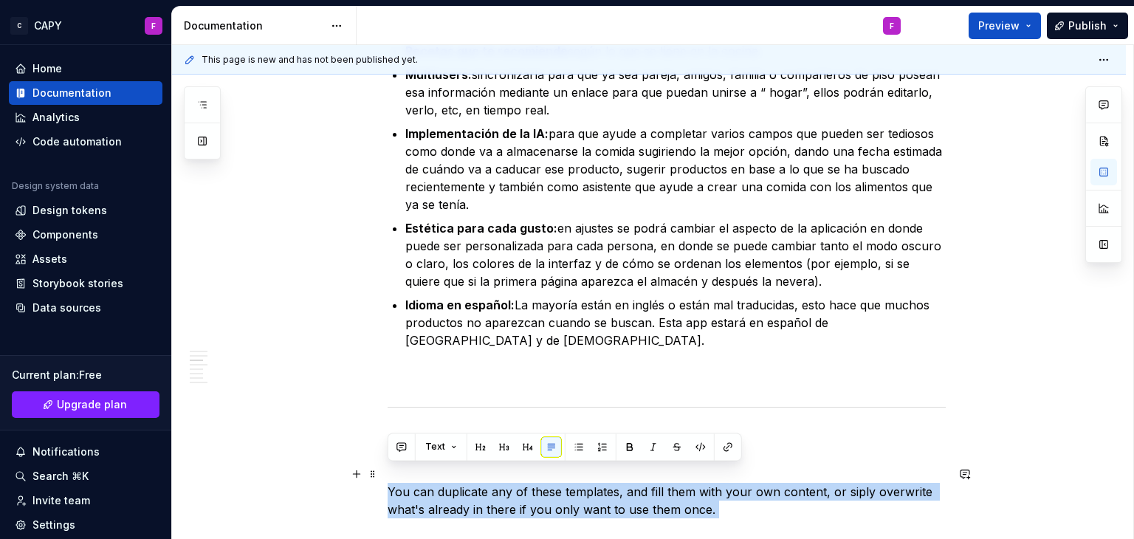
click at [546, 491] on p "You can duplicate any of these templates, and fill them with your own content, …" at bounding box center [667, 500] width 558 height 35
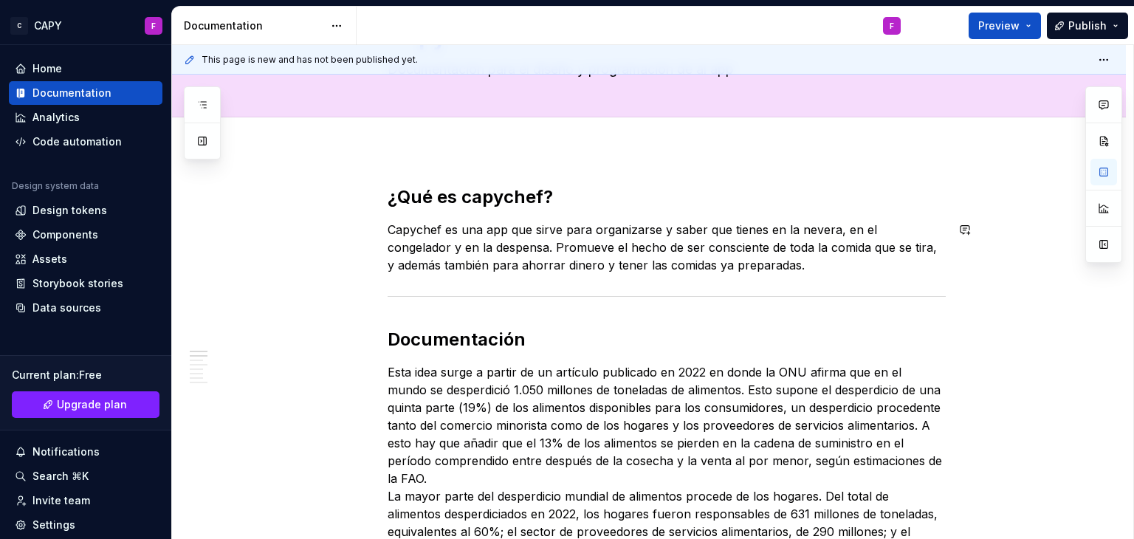
scroll to position [89, 0]
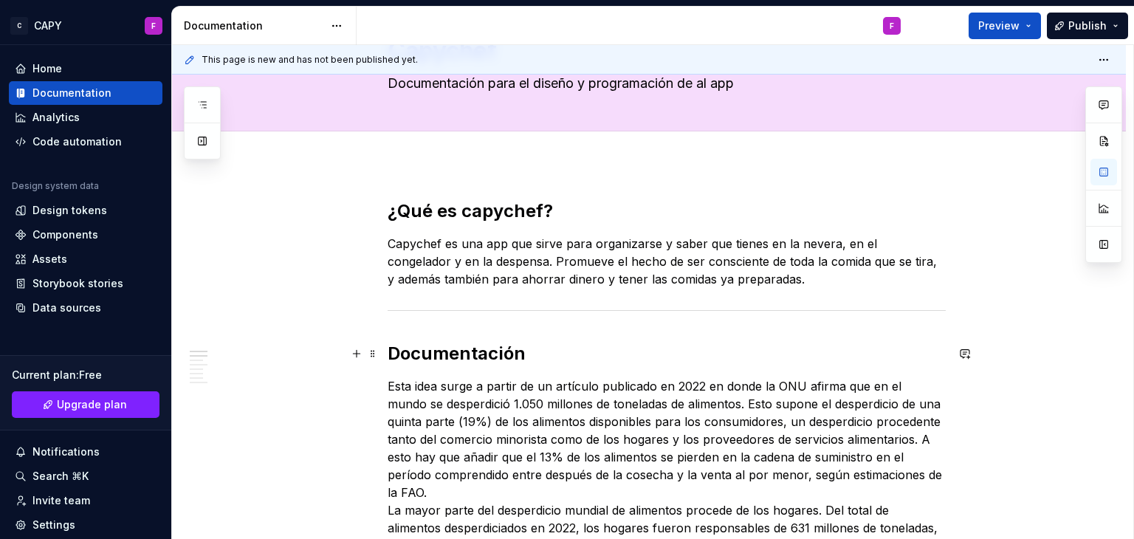
click at [438, 354] on h2 "Documentación" at bounding box center [667, 354] width 558 height 24
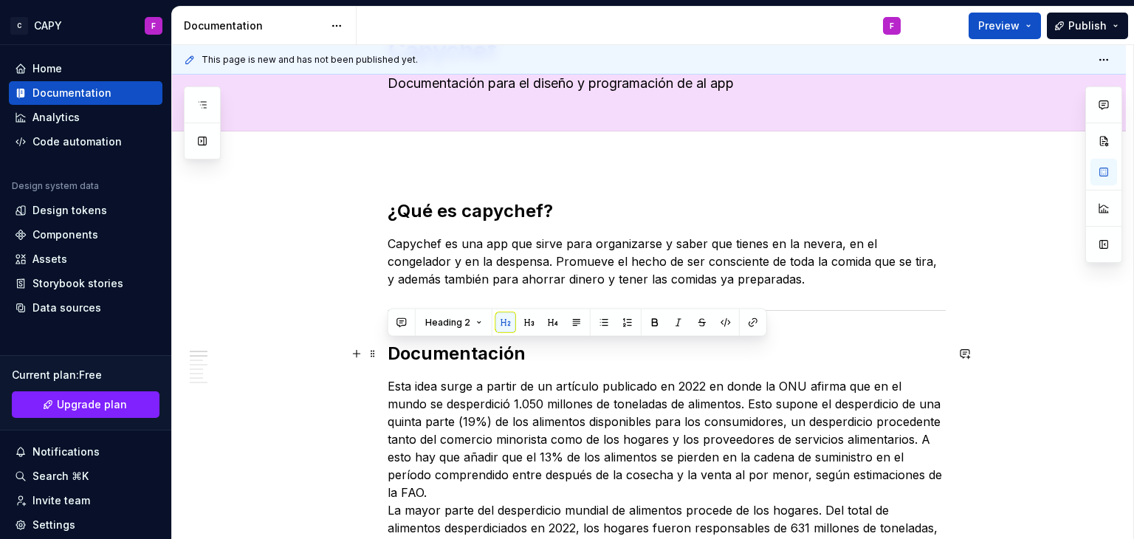
click at [438, 354] on h2 "Documentación" at bounding box center [667, 354] width 558 height 24
copy h2 "Documentación"
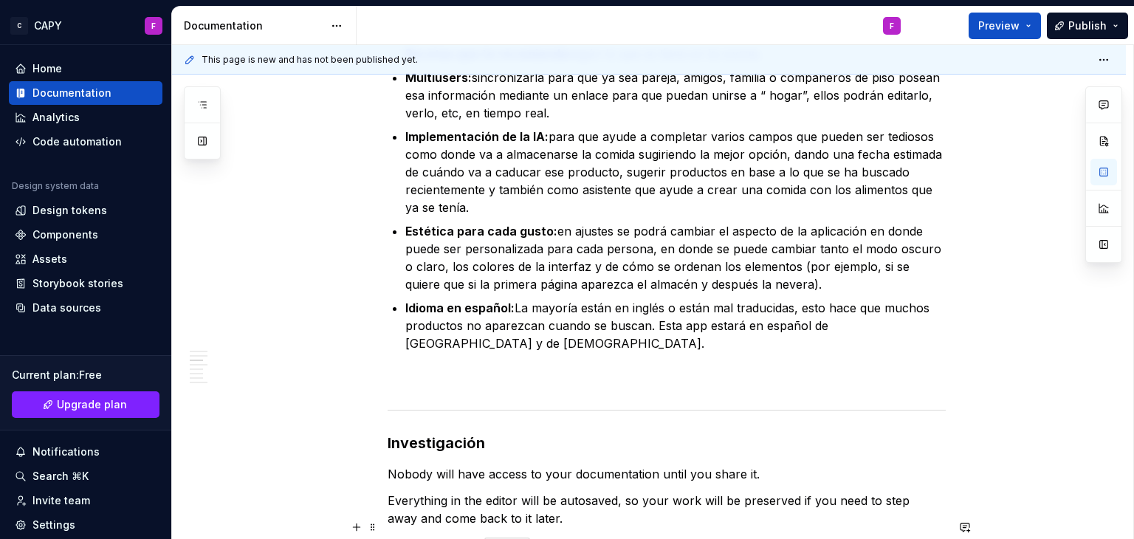
scroll to position [1447, 0]
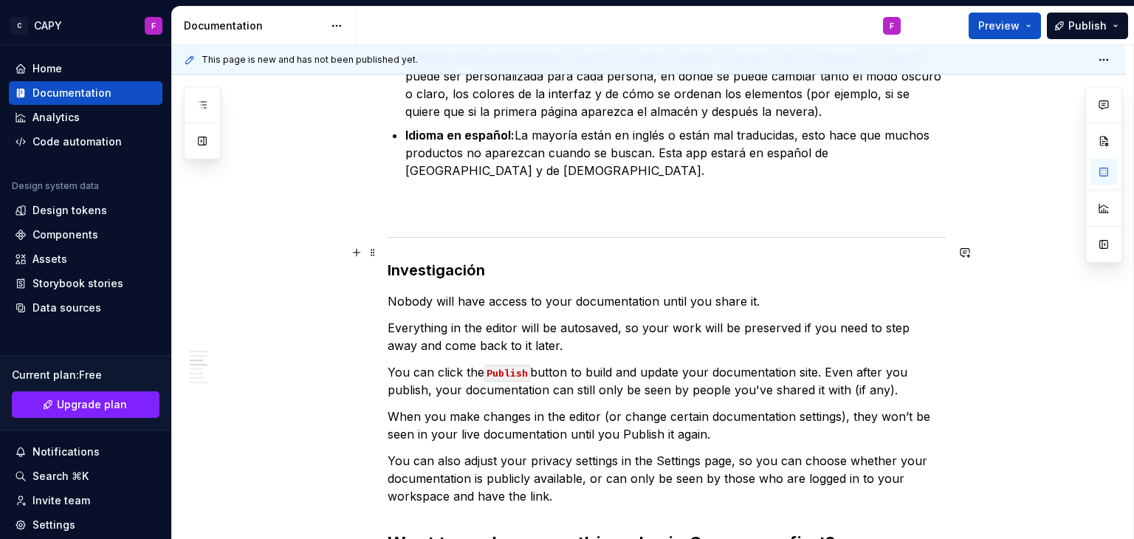
click at [444, 261] on h3 "Investigación" at bounding box center [667, 270] width 558 height 21
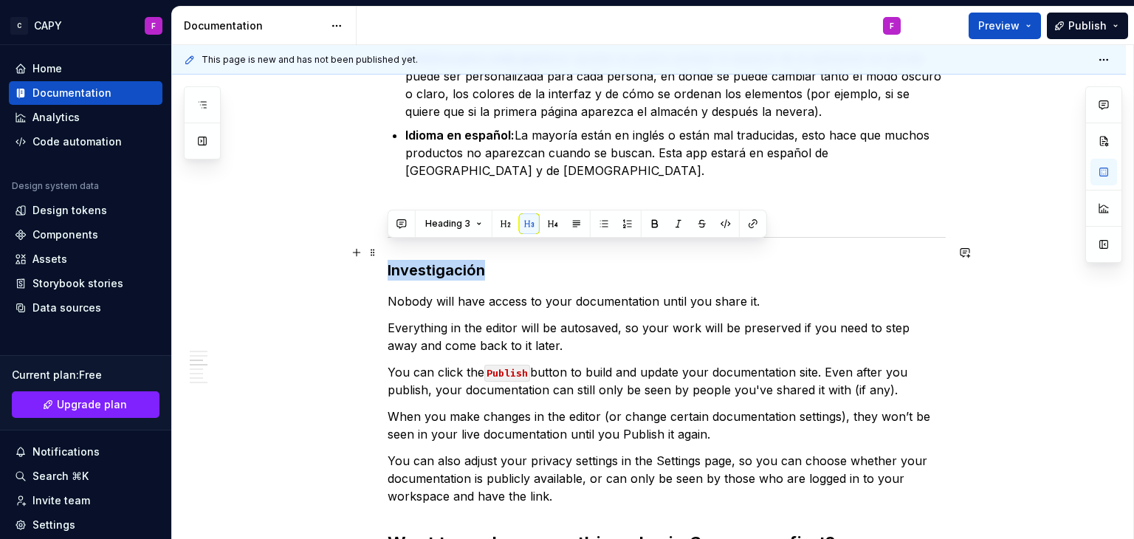
click at [444, 261] on h3 "Investigación" at bounding box center [667, 270] width 558 height 21
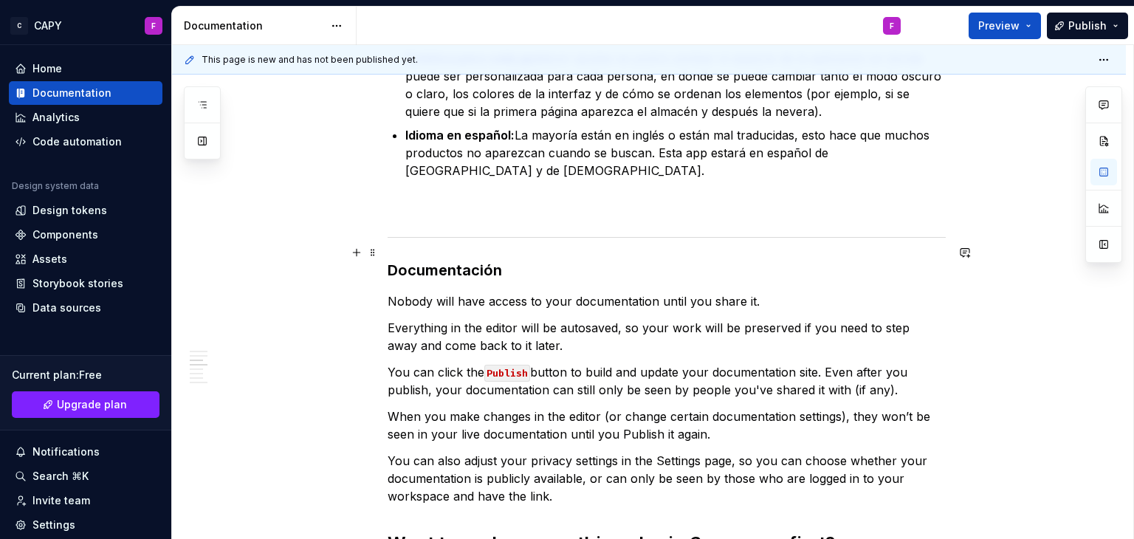
click at [448, 260] on h3 "Documentación" at bounding box center [667, 270] width 558 height 21
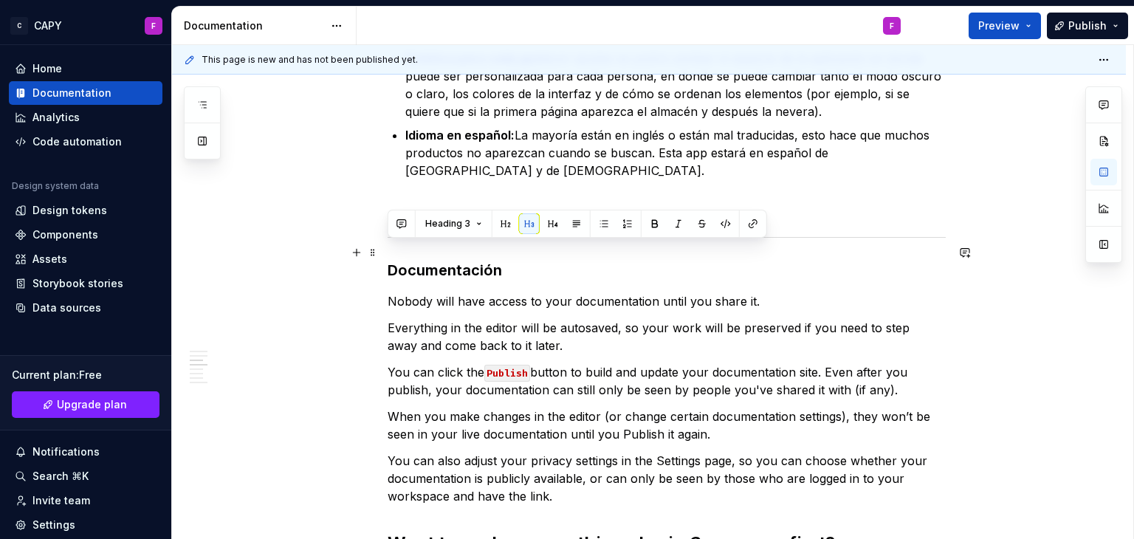
click at [448, 260] on h3 "Documentación" at bounding box center [667, 270] width 558 height 21
click at [505, 232] on button "button" at bounding box center [505, 223] width 21 height 21
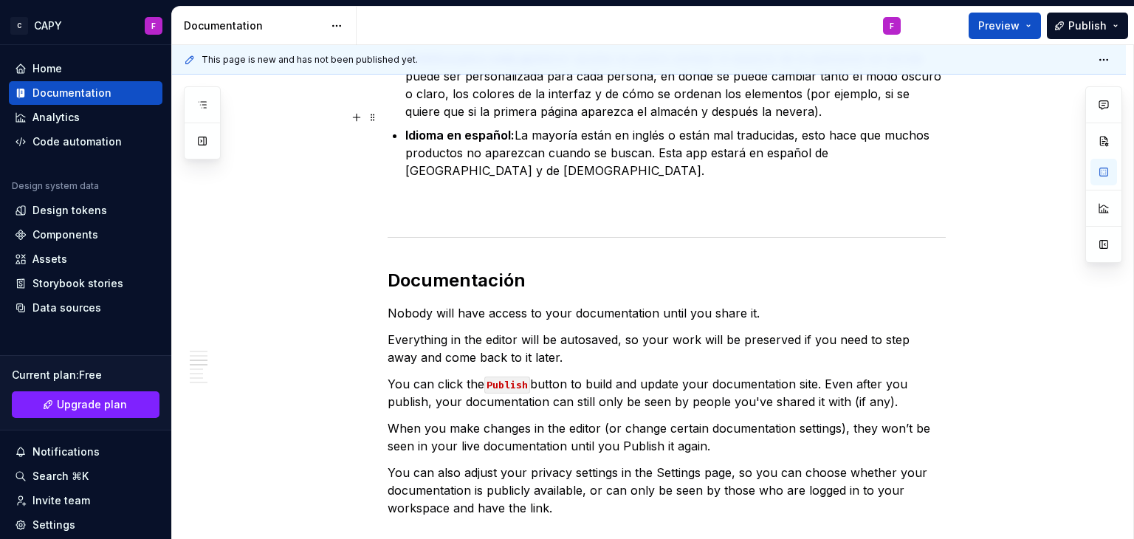
click at [445, 155] on p "Idioma en español: La mayoría están en inglés o están mal traducidas, esto hace…" at bounding box center [675, 170] width 540 height 89
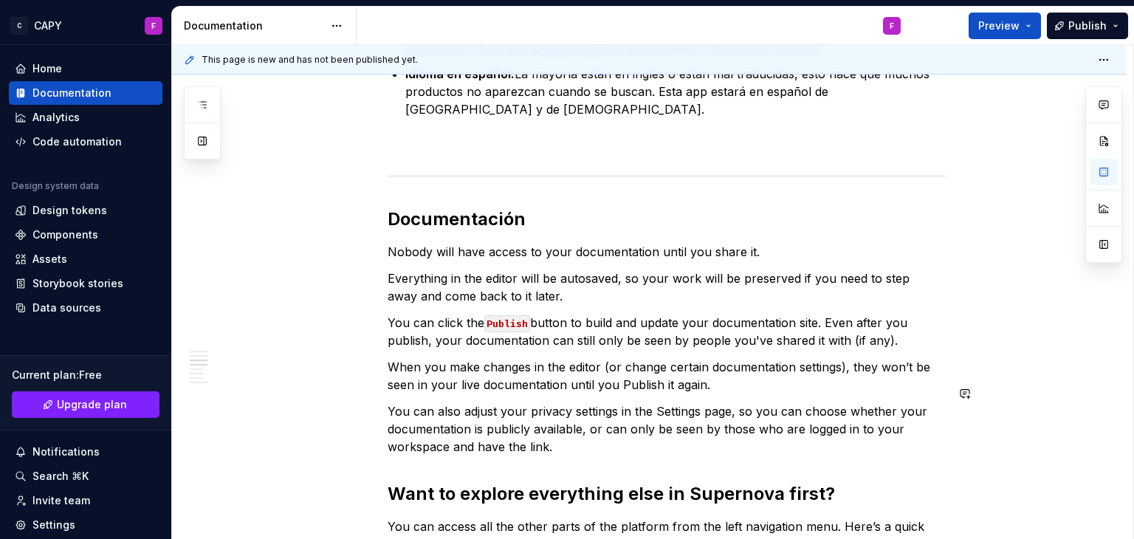
scroll to position [1509, 0]
click at [467, 207] on h2 "Documentación" at bounding box center [667, 219] width 558 height 24
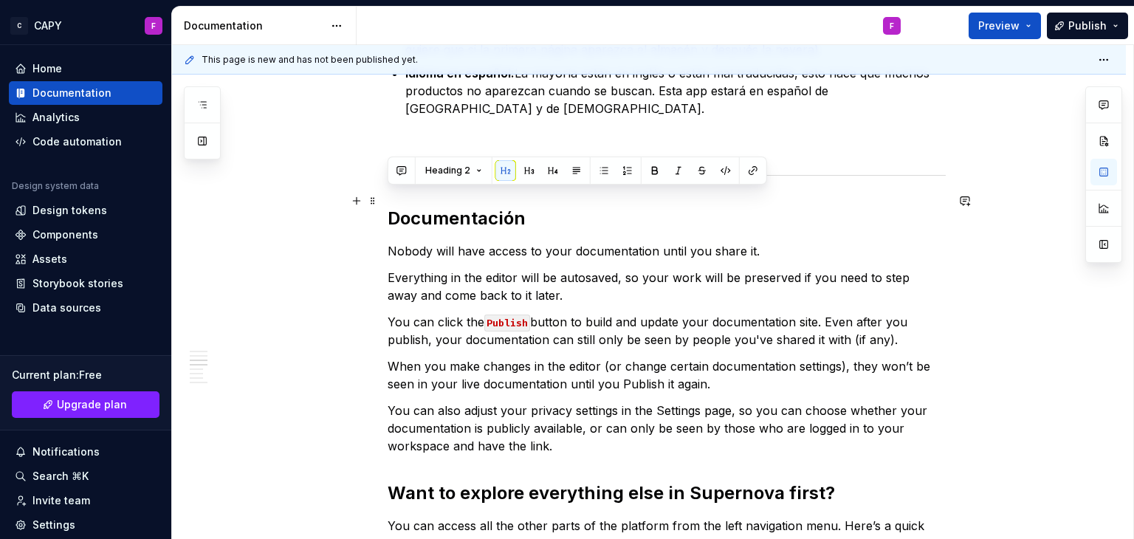
click at [467, 207] on h2 "Documentación" at bounding box center [667, 219] width 558 height 24
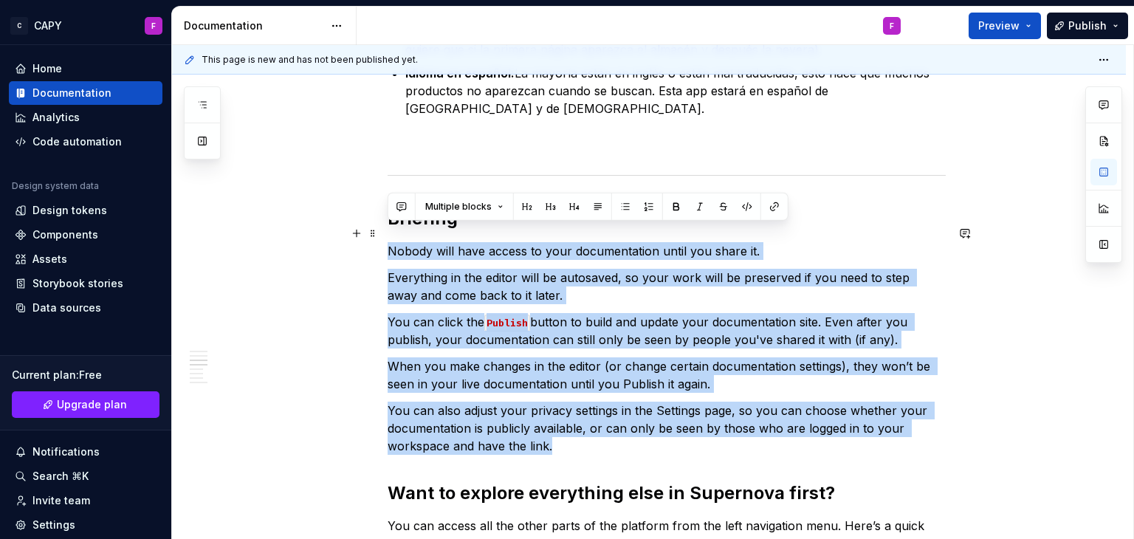
drag, startPoint x: 559, startPoint y: 433, endPoint x: 385, endPoint y: 231, distance: 266.5
click at [385, 231] on div "¿Qué es capychef? Capychef es una app que sirve para organizarse y saber que ti…" at bounding box center [649, 103] width 954 height 2719
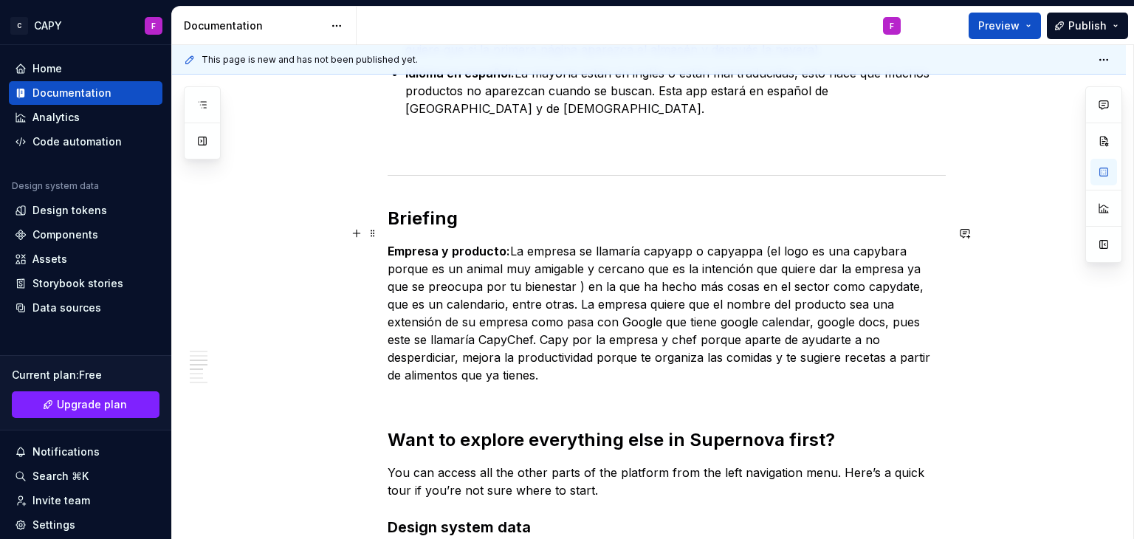
click at [509, 242] on p "Empresa y producto: La empresa se llamaría capyapp o capyappa (el logo es una c…" at bounding box center [667, 321] width 558 height 159
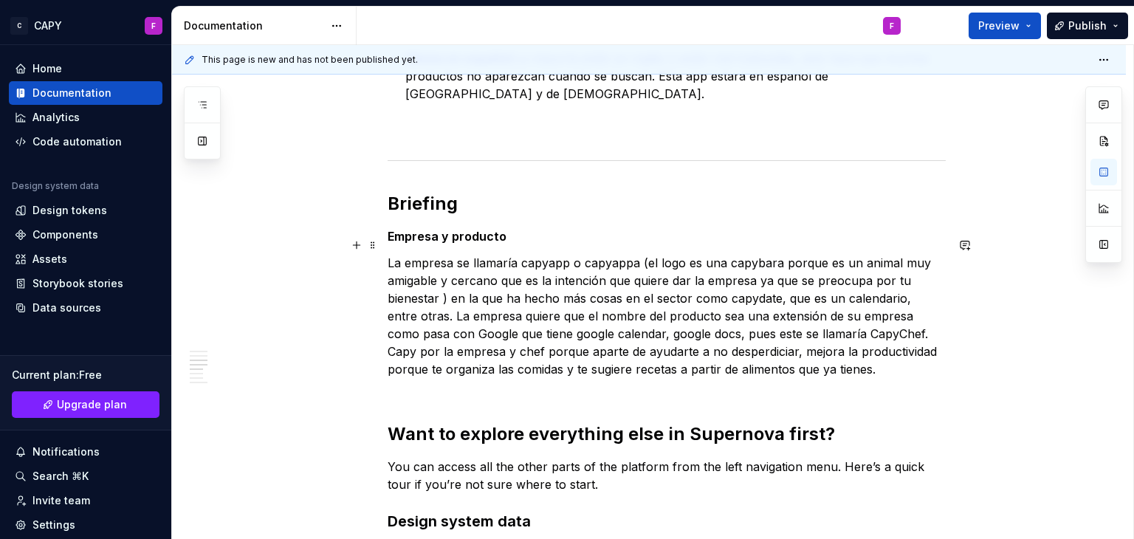
scroll to position [1524, 0]
click at [519, 254] on p "La empresa se llamaría capyapp o capyappa (el logo es una capybara porque es un…" at bounding box center [667, 325] width 558 height 142
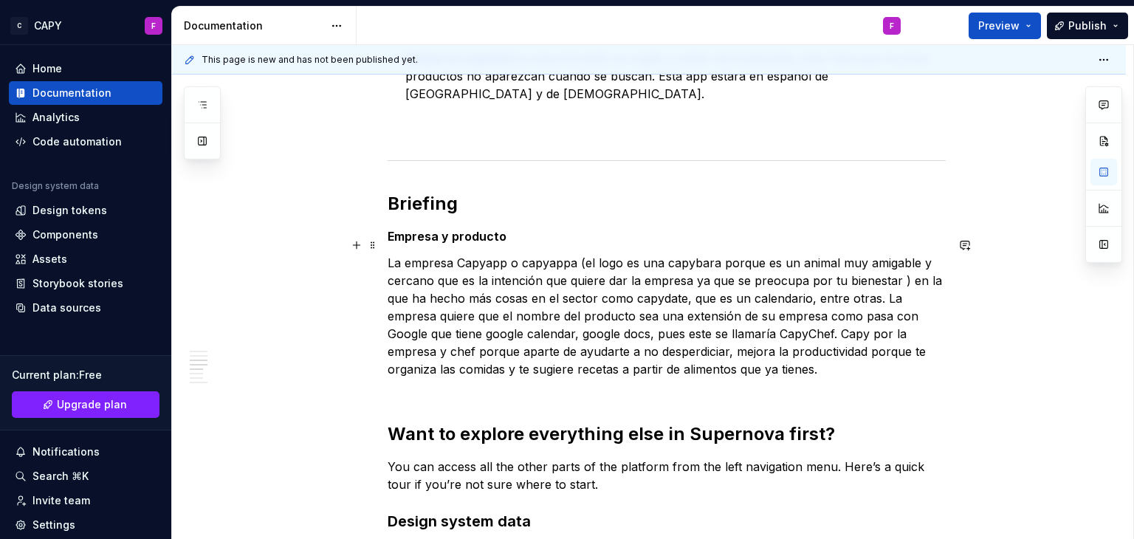
click at [577, 254] on p "La empresa Capyapp o capyappa (el logo es una capybara porque es un animal muy …" at bounding box center [667, 325] width 558 height 142
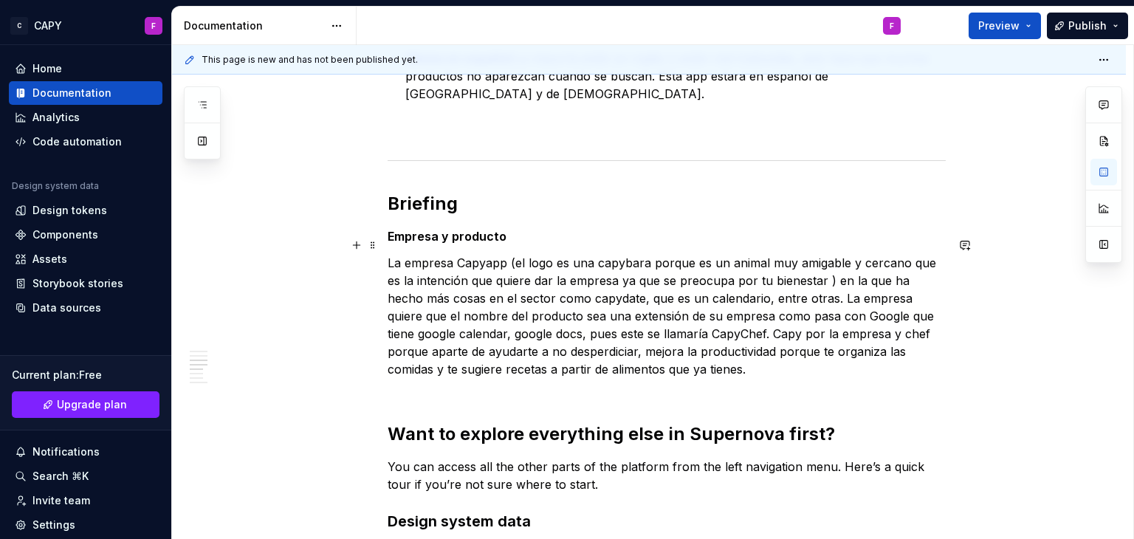
click at [490, 254] on p "La empresa Capyapp (el logo es una capybara porque es un animal muy amigable y …" at bounding box center [667, 325] width 558 height 142
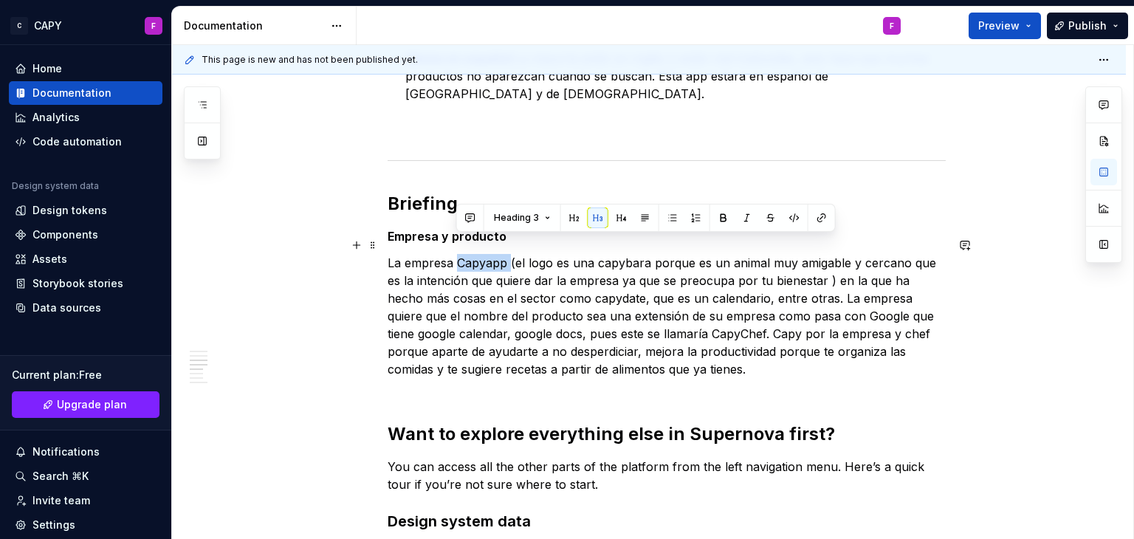
click at [490, 254] on p "La empresa Capyapp (el logo es una capybara porque es un animal muy amigable y …" at bounding box center [667, 325] width 558 height 142
click at [743, 219] on button "button" at bounding box center [747, 217] width 21 height 21
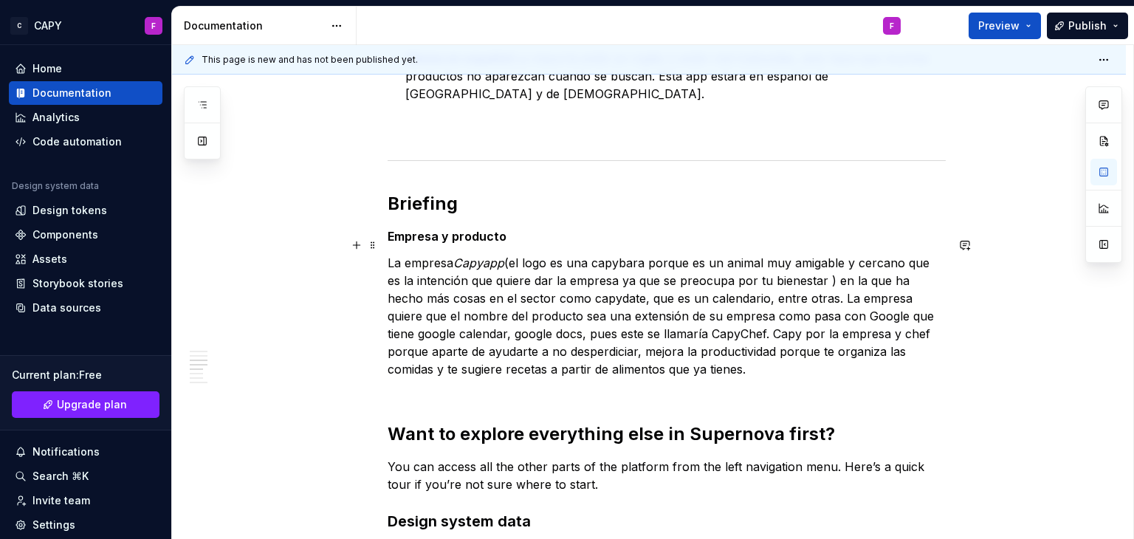
click at [546, 280] on p "La empresa Capyapp (el logo es una capybara porque es un animal muy amigable y …" at bounding box center [667, 325] width 558 height 142
click at [834, 261] on p "La empresa Capyapp (el logo es una capybara porque es un animal muy amigable y …" at bounding box center [667, 325] width 558 height 142
click at [504, 255] on em "Capyapp" at bounding box center [478, 262] width 51 height 15
click at [529, 255] on em "Capyapp, una" at bounding box center [492, 262] width 78 height 15
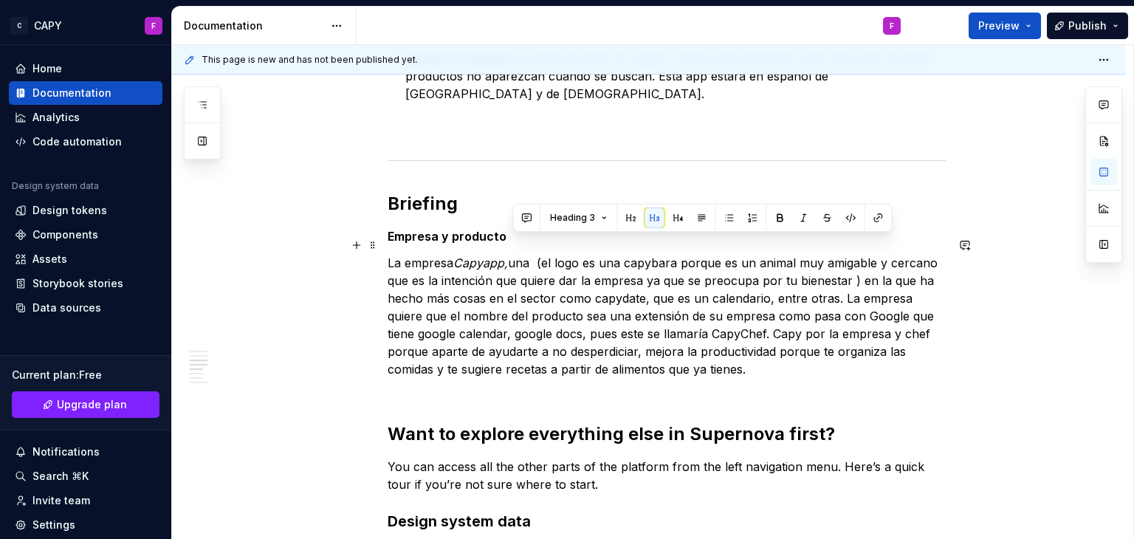
click at [537, 254] on p "La empresa Capyapp, una (el logo es una capybara porque es un animal muy amigab…" at bounding box center [667, 325] width 558 height 142
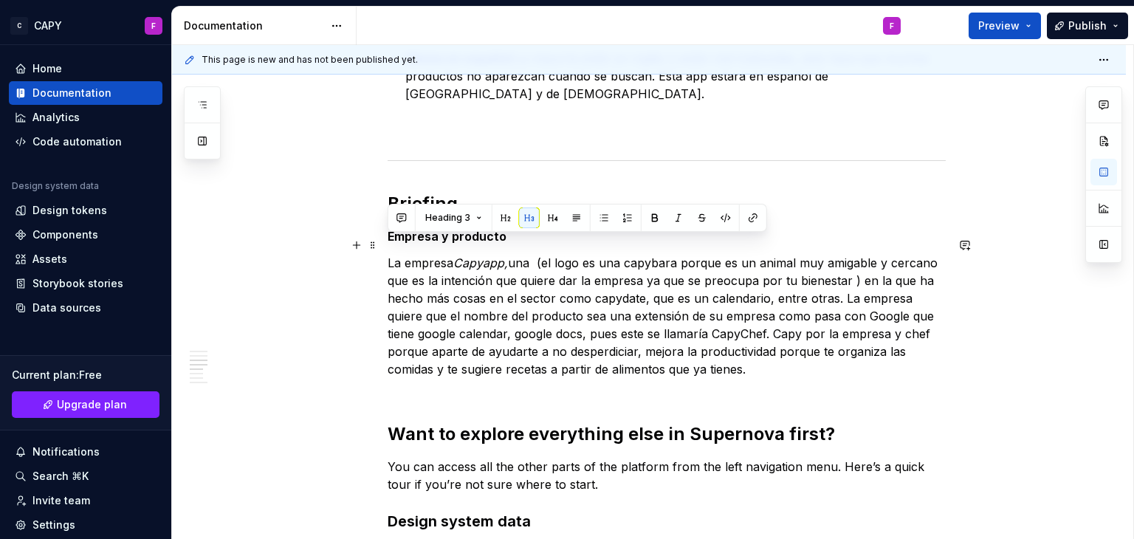
drag, startPoint x: 455, startPoint y: 246, endPoint x: 385, endPoint y: 248, distance: 69.4
click at [385, 248] on div "¿Qué es capychef? Capychef es una app que sirve para organizarse y saber que ti…" at bounding box center [649, 66] width 954 height 2675
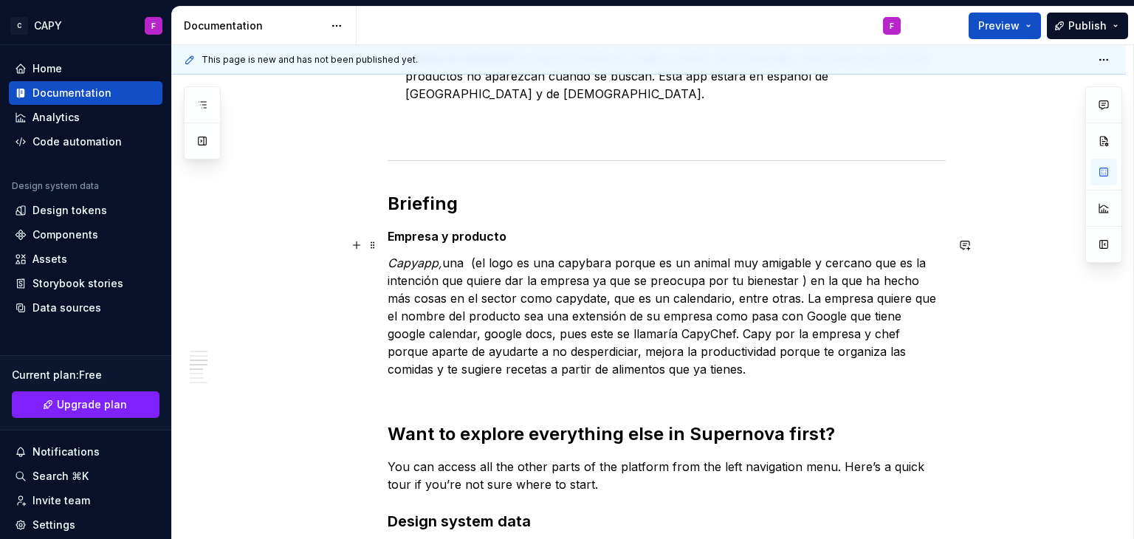
click at [463, 254] on p "Capyapp, una (el logo es una capybara porque es un animal muy amigable y cercan…" at bounding box center [667, 325] width 558 height 142
click at [452, 255] on em "Capyapp es" at bounding box center [421, 262] width 67 height 15
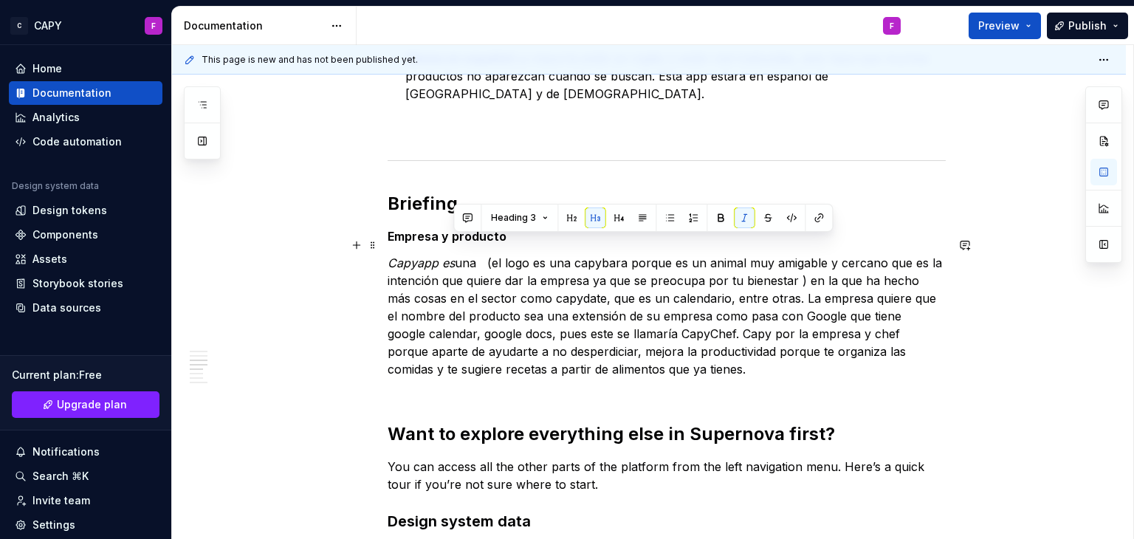
click at [450, 255] on em "Capyapp es" at bounding box center [421, 262] width 67 height 15
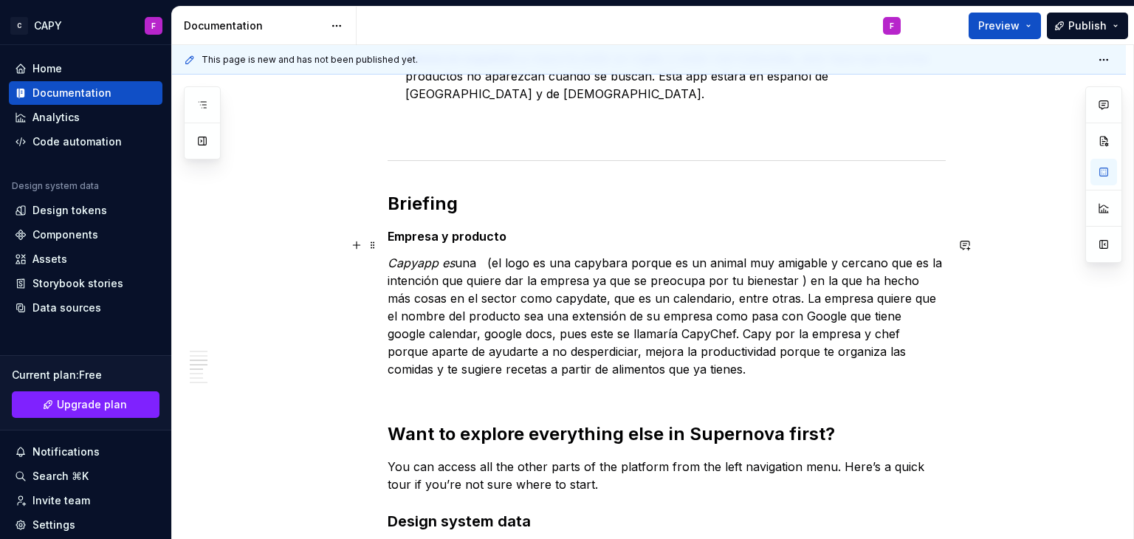
click at [450, 255] on em "Capyapp es" at bounding box center [421, 262] width 67 height 15
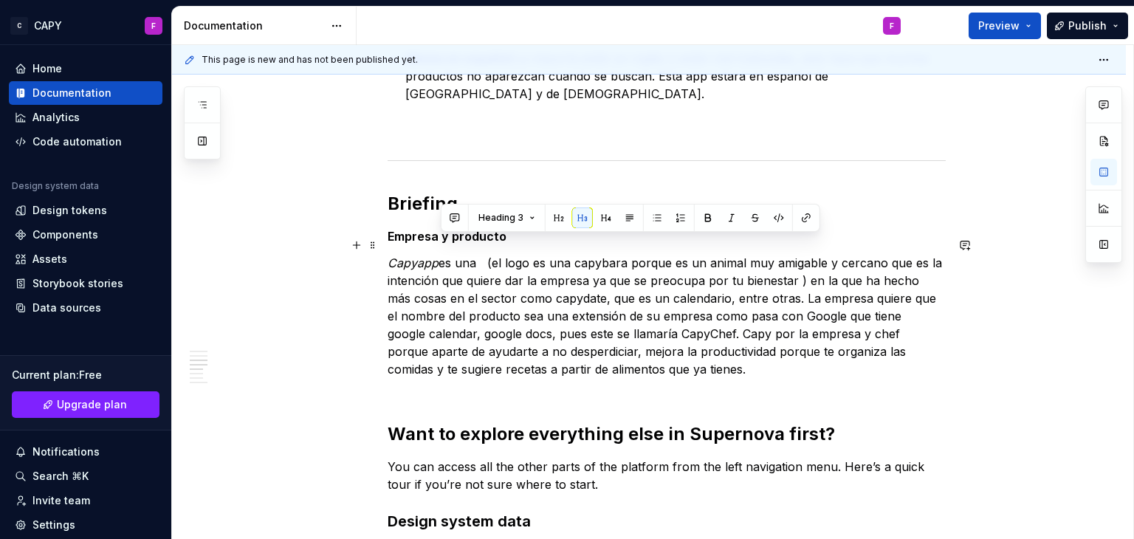
click at [483, 254] on p "Capyapp es una (el logo es una capybara porque es un animal muy amigable y cerc…" at bounding box center [667, 325] width 558 height 142
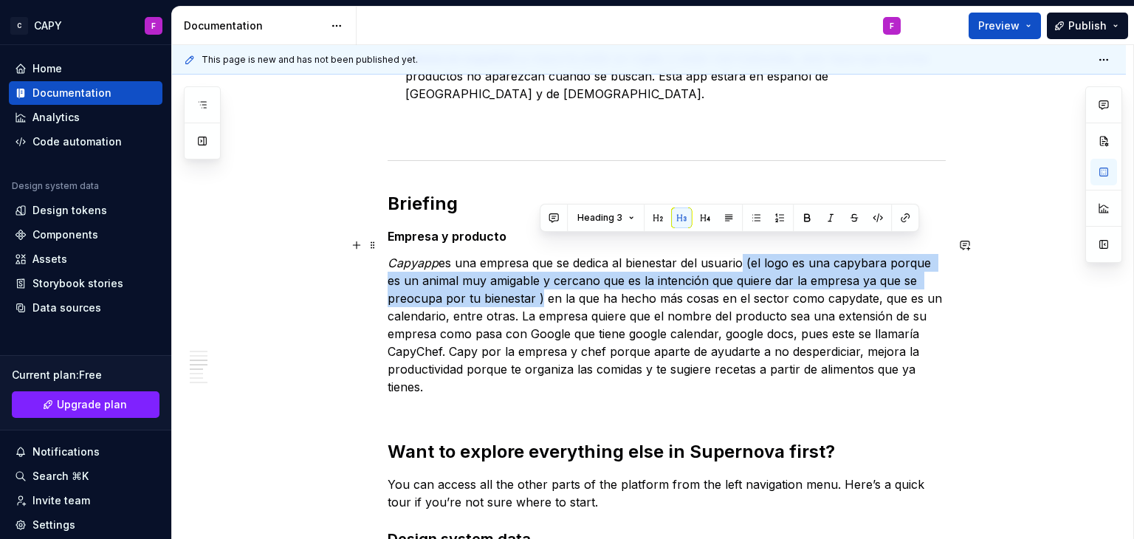
drag, startPoint x: 746, startPoint y: 241, endPoint x: 539, endPoint y: 281, distance: 210.5
click at [539, 281] on p "Capyapp es una empresa que se dedica al bienestar del usuario (el logo es una c…" at bounding box center [667, 333] width 558 height 159
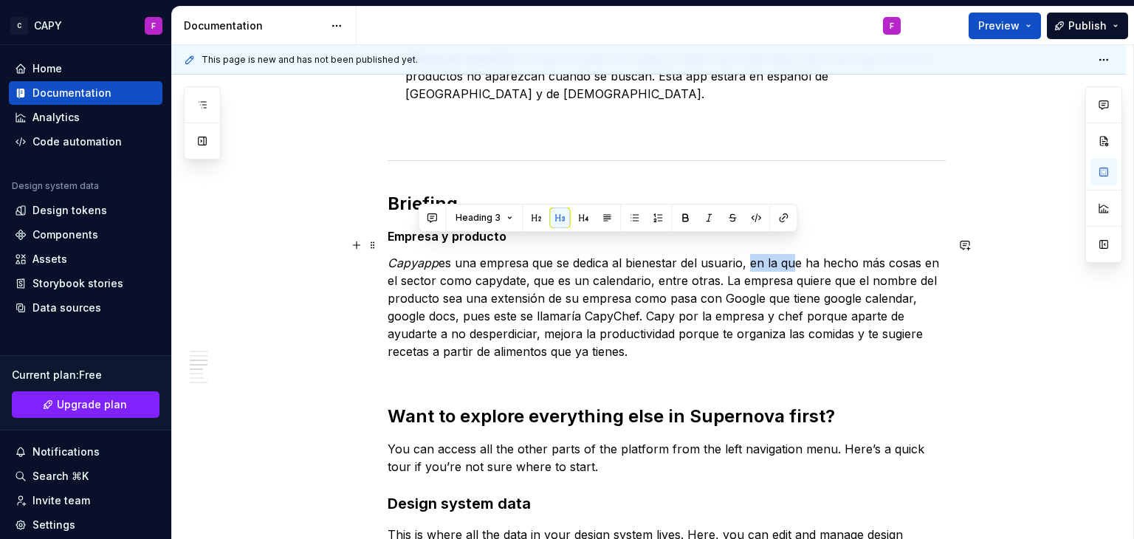
drag, startPoint x: 798, startPoint y: 244, endPoint x: 753, endPoint y: 245, distance: 45.0
click at [753, 254] on p "Capyapp es una empresa que se dedica al bienestar del usuario, en la que ha hec…" at bounding box center [667, 316] width 558 height 124
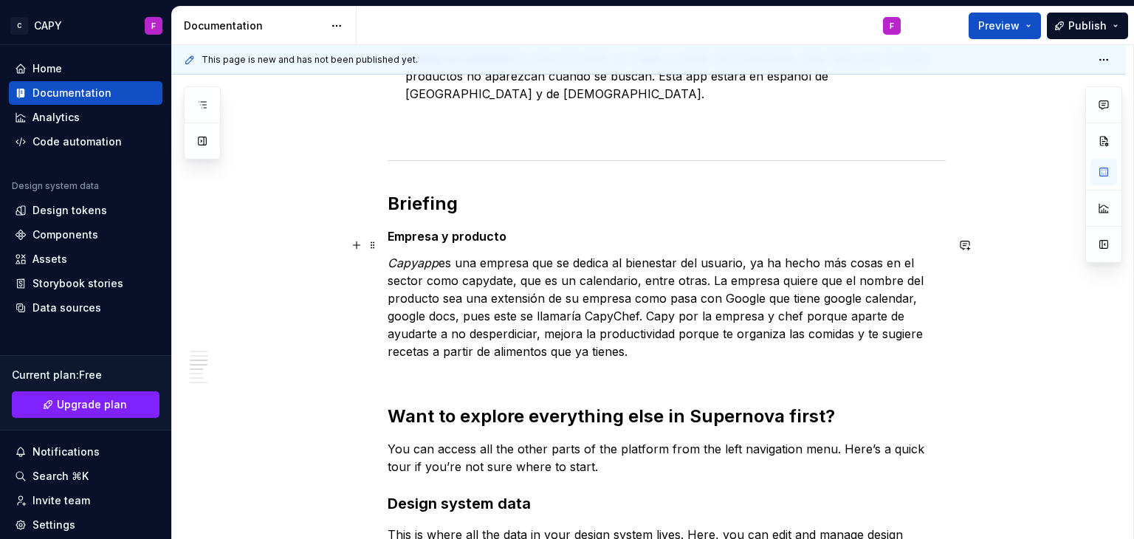
click at [729, 320] on p "Capyapp es una empresa que se dedica al bienestar del usuario, ya ha hecho más …" at bounding box center [667, 316] width 558 height 124
click at [861, 313] on p "Capyapp es una empresa que se dedica al bienestar del usuario, ya ha hecho más …" at bounding box center [667, 316] width 558 height 124
click at [540, 331] on p "Capyapp es una empresa que se dedica al bienestar del usuario, ya ha hecho más …" at bounding box center [667, 316] width 558 height 124
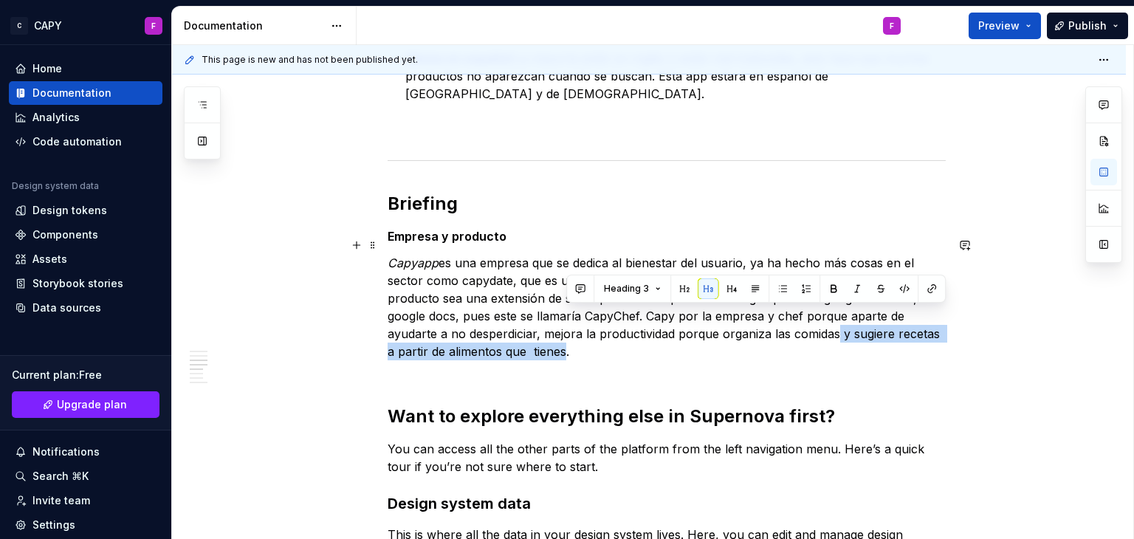
drag, startPoint x: 564, startPoint y: 337, endPoint x: 839, endPoint y: 318, distance: 275.3
click at [839, 318] on p "Capyapp es una empresa que se dedica al bienestar del usuario, ya ha hecho más …" at bounding box center [667, 316] width 558 height 124
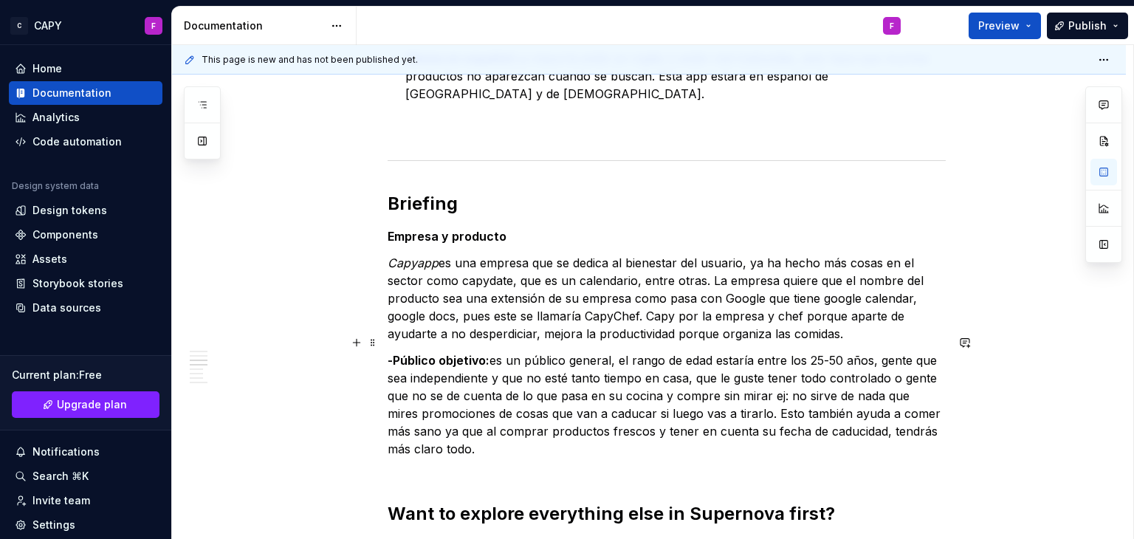
click at [494, 351] on p "-Público objetivo: es un público general, el rango de edad estaría entre los 25…" at bounding box center [667, 413] width 558 height 124
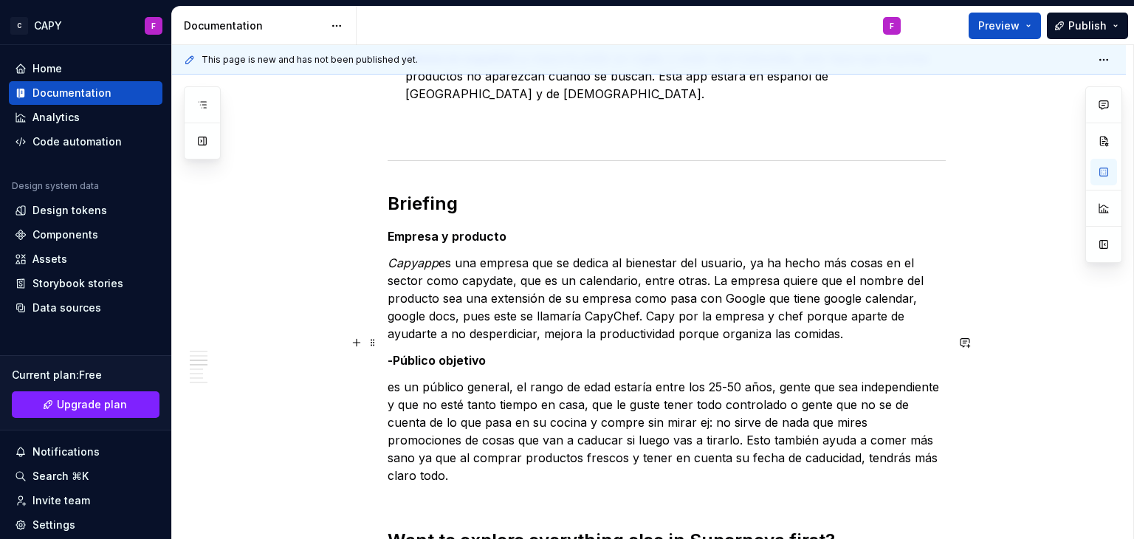
click at [396, 353] on strong "-Público objetivo" at bounding box center [437, 360] width 98 height 15
click at [909, 312] on p "Capyapp es una empresa que se dedica al bienestar del usuario, ya ha hecho más …" at bounding box center [667, 298] width 558 height 89
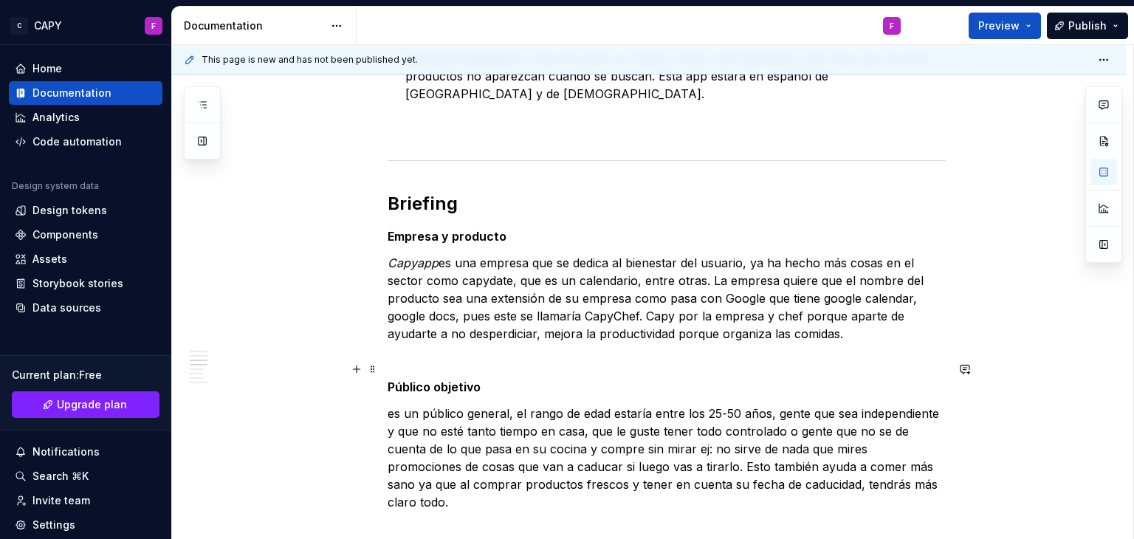
click at [629, 378] on p "Público objetivo" at bounding box center [667, 387] width 558 height 18
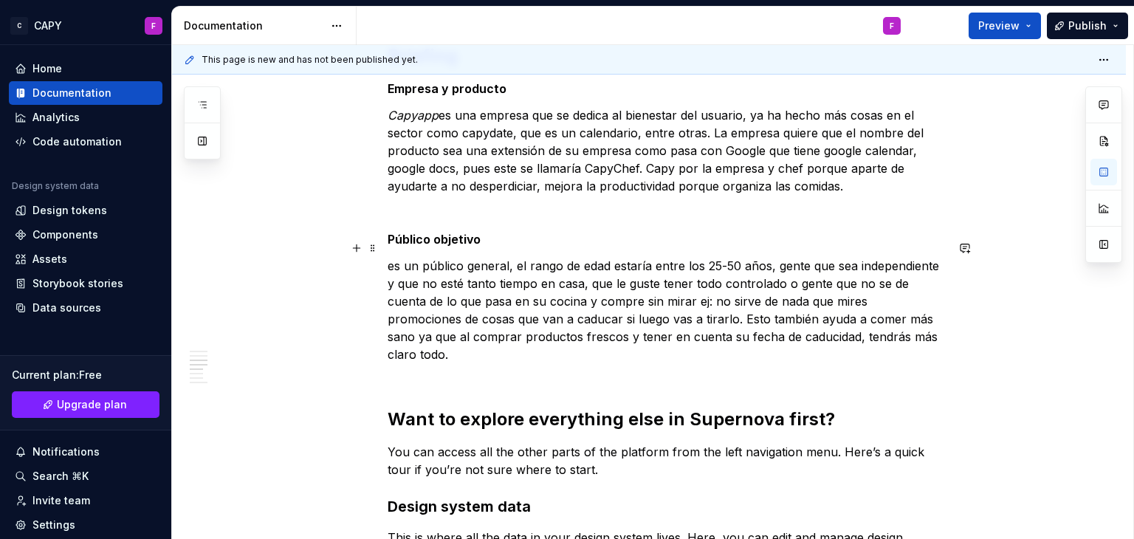
click at [407, 257] on p "es un público general, el rango de edad estaría entre los 25-50 años, gente que…" at bounding box center [667, 319] width 558 height 124
click at [395, 268] on p "En un público general, el rango de edad estaría entre los 25-50 años, gente que…" at bounding box center [667, 319] width 558 height 124
click at [514, 257] on p "En un público general, el rango de edad estaría entre los 25-50 años, gente que…" at bounding box center [667, 319] width 558 height 124
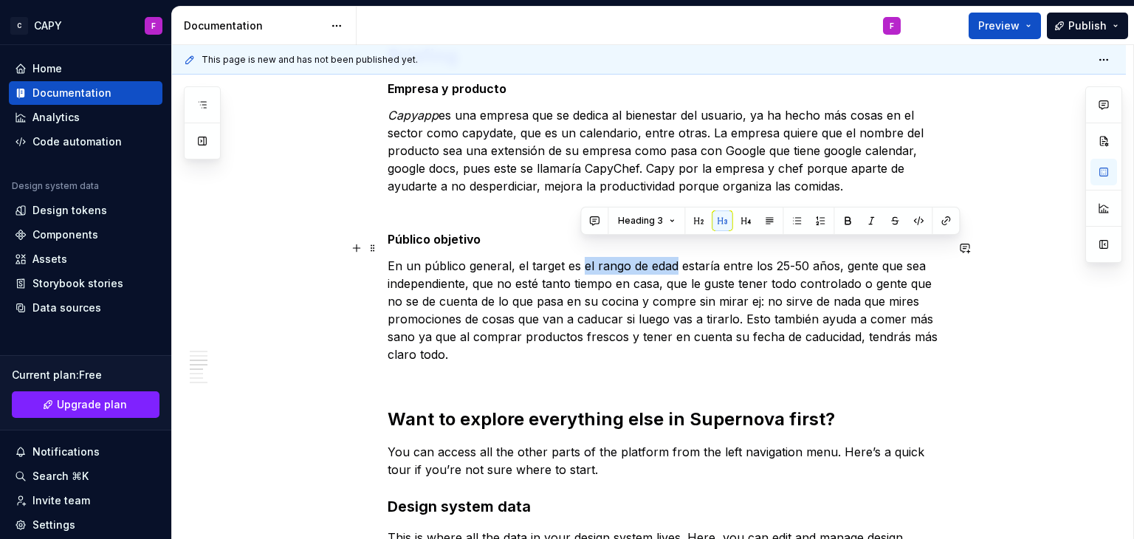
drag, startPoint x: 676, startPoint y: 243, endPoint x: 581, endPoint y: 255, distance: 96.0
click at [581, 257] on p "En un público general, el target es el rango de edad estaría entre los 25-50 añ…" at bounding box center [667, 319] width 558 height 124
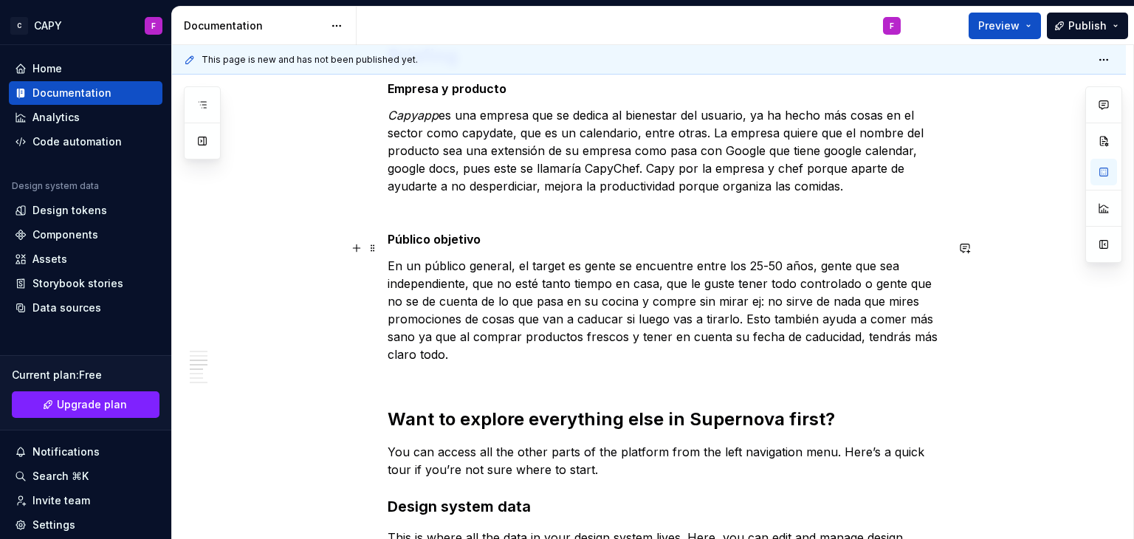
click at [776, 257] on p "En un público general, el target es gente se encuentre entre los 25-50 años, ge…" at bounding box center [667, 319] width 558 height 124
click at [459, 338] on p "En un público general, el target es gente se encuentre entre los 25-45 años, ge…" at bounding box center [667, 319] width 558 height 124
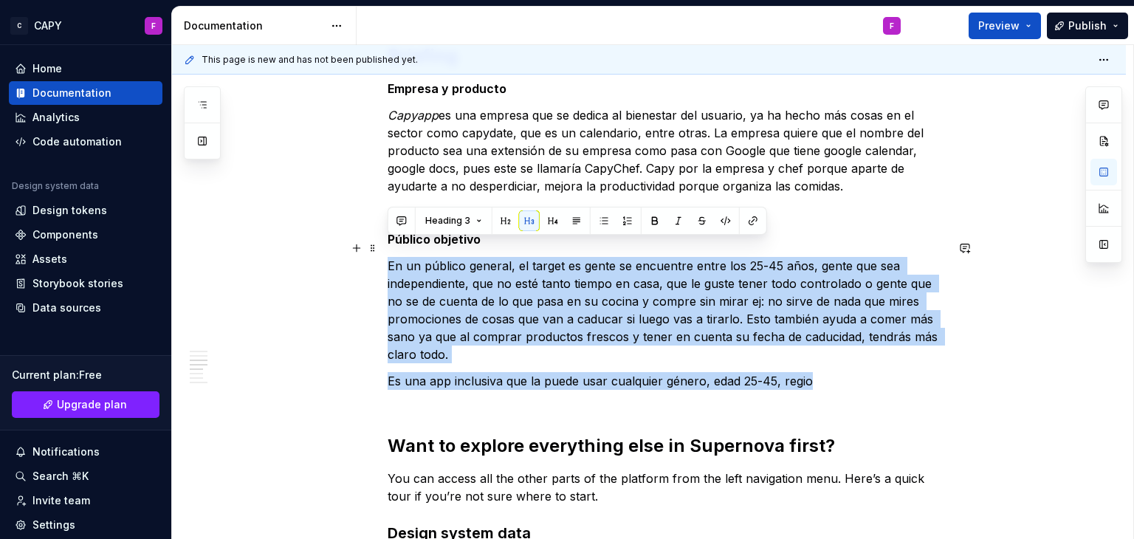
drag, startPoint x: 815, startPoint y: 364, endPoint x: 386, endPoint y: 244, distance: 445.4
copy div "En un público general, el target es gente se encuentre entre los 25-45 años, ge…"
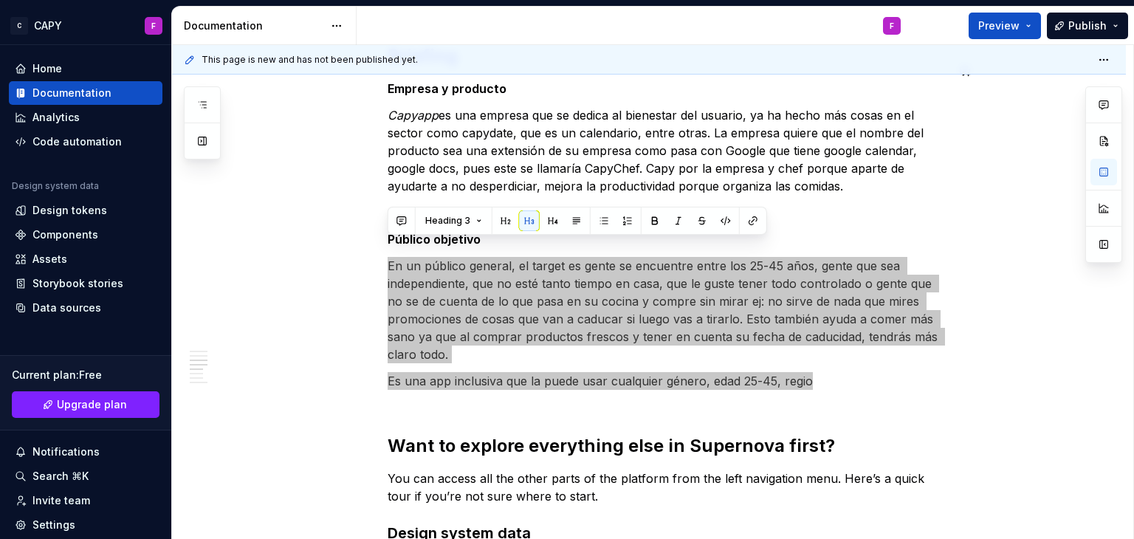
type textarea "*"
